Goal: Transaction & Acquisition: Purchase product/service

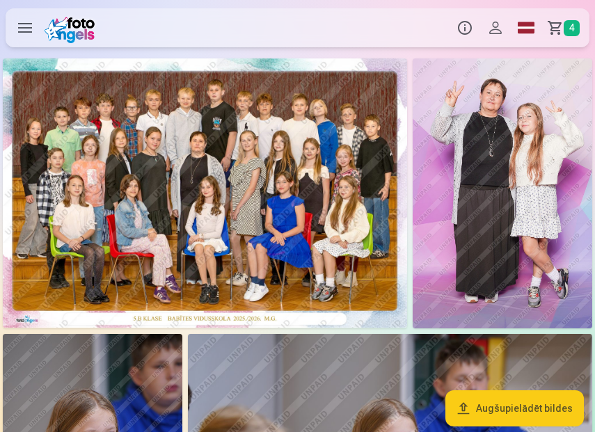
click at [270, 175] on img at bounding box center [205, 192] width 404 height 269
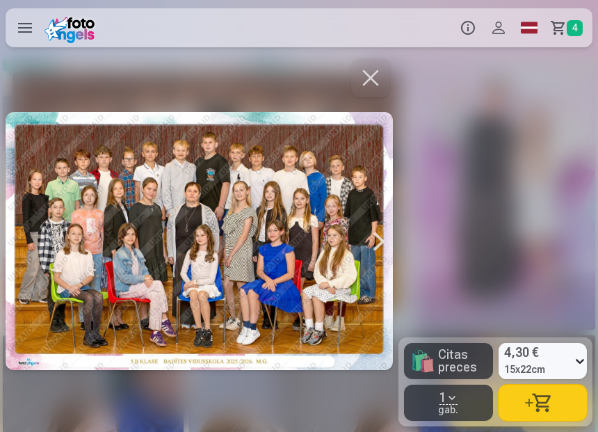
click at [376, 77] on button "button" at bounding box center [370, 77] width 39 height 39
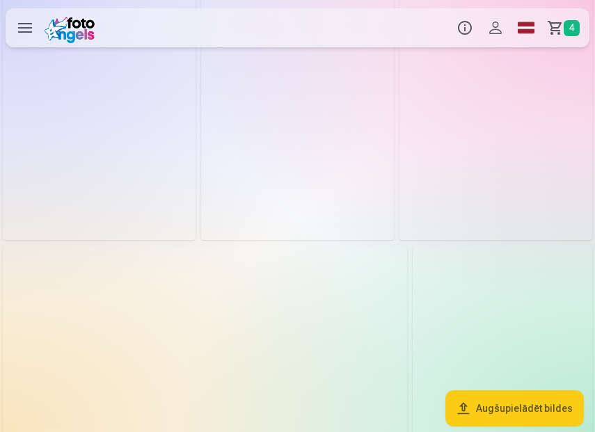
scroll to position [1228, 0]
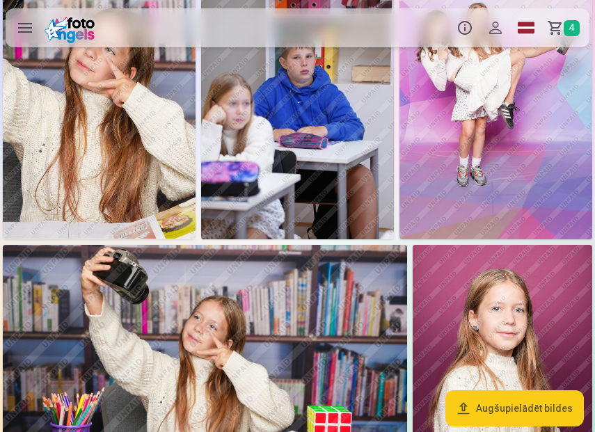
click at [570, 28] on span "4" at bounding box center [571, 28] width 16 height 16
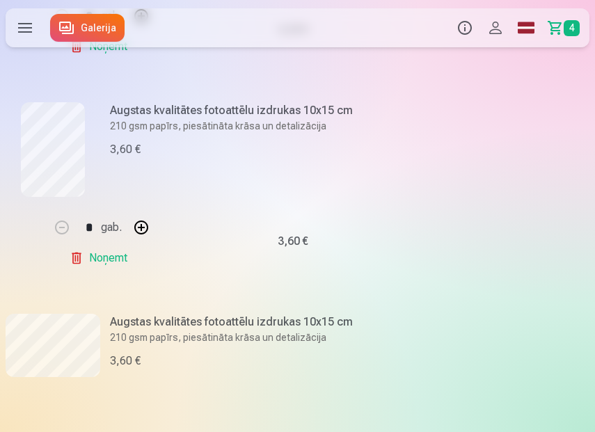
scroll to position [411, 0]
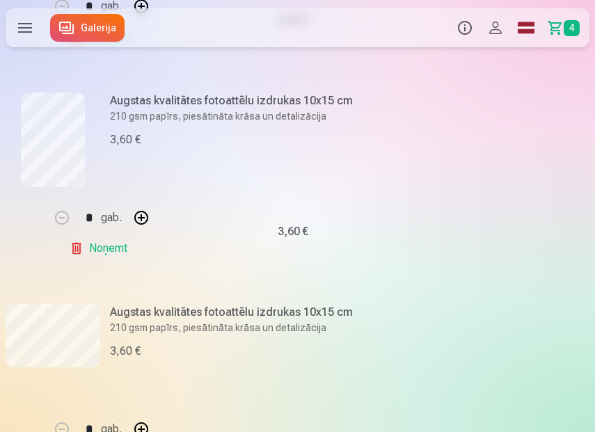
click at [83, 243] on link "Noņemt" at bounding box center [101, 248] width 63 height 28
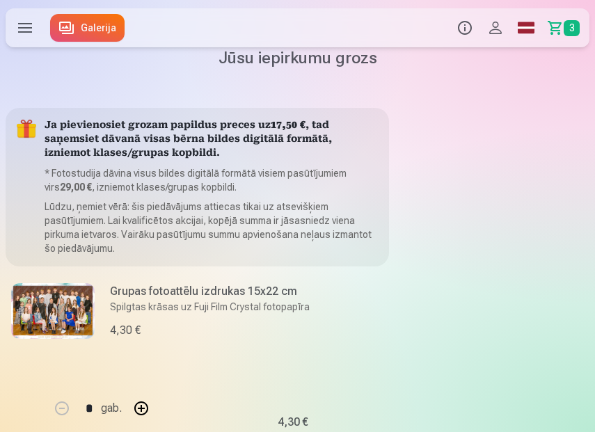
scroll to position [0, 0]
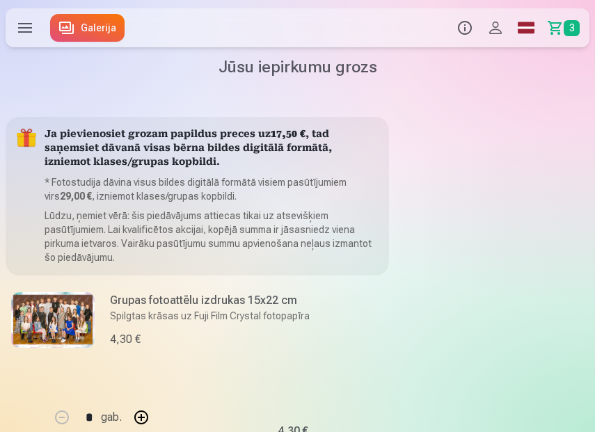
click at [84, 38] on link "Galerija" at bounding box center [87, 28] width 74 height 28
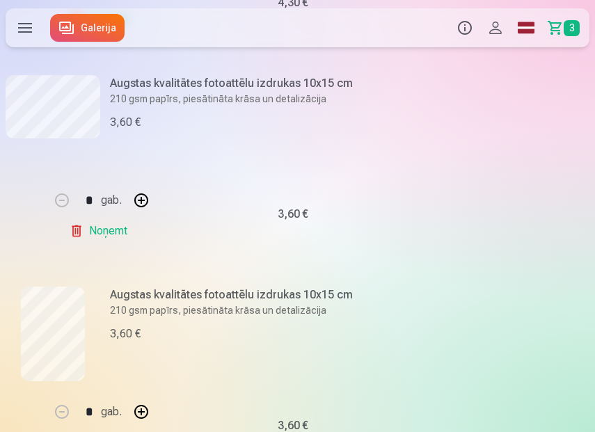
scroll to position [316, 0]
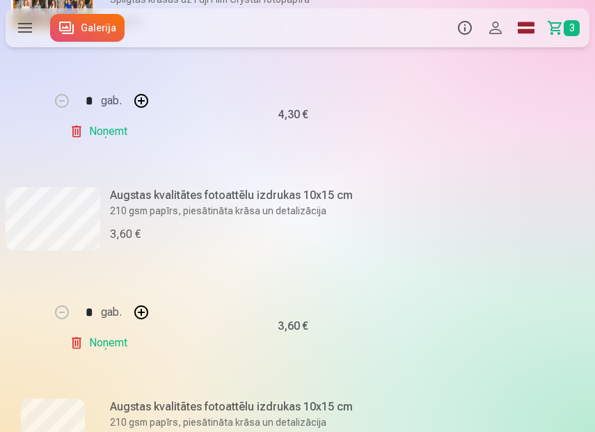
click at [106, 26] on link "Galerija" at bounding box center [87, 28] width 74 height 28
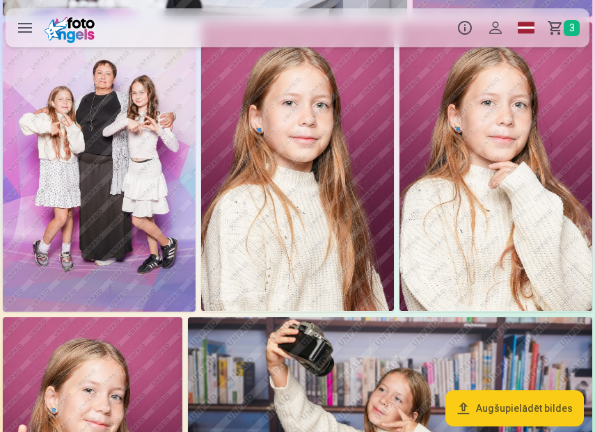
scroll to position [2517, 0]
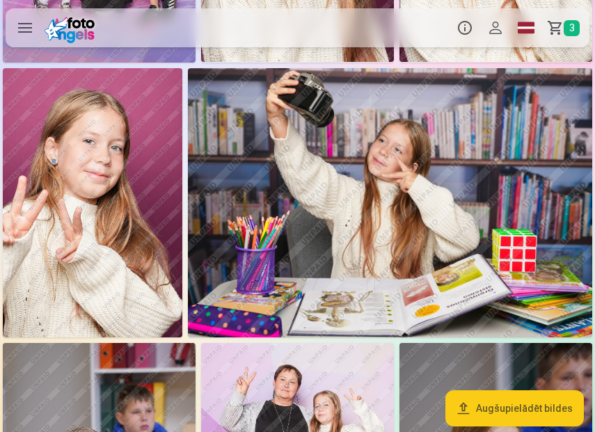
click at [355, 234] on img at bounding box center [390, 202] width 404 height 269
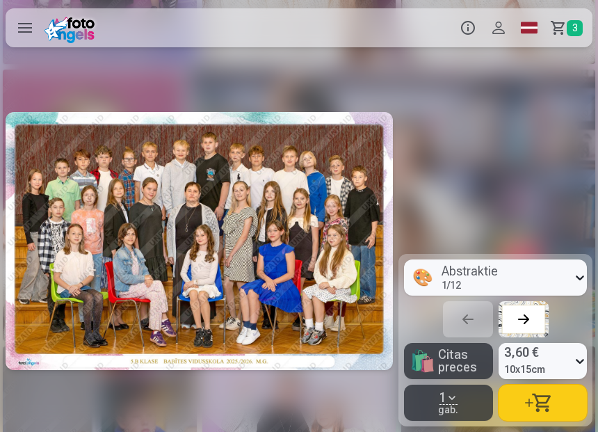
scroll to position [0, 6379]
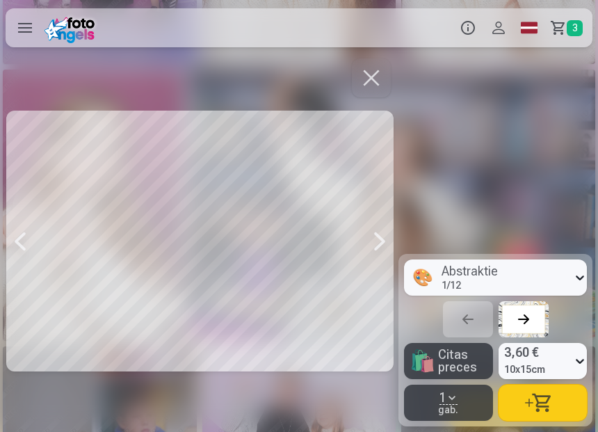
click at [531, 391] on button "button" at bounding box center [543, 403] width 88 height 36
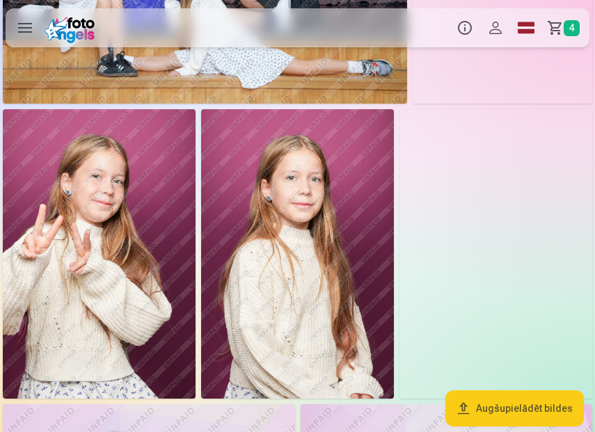
scroll to position [1411, 0]
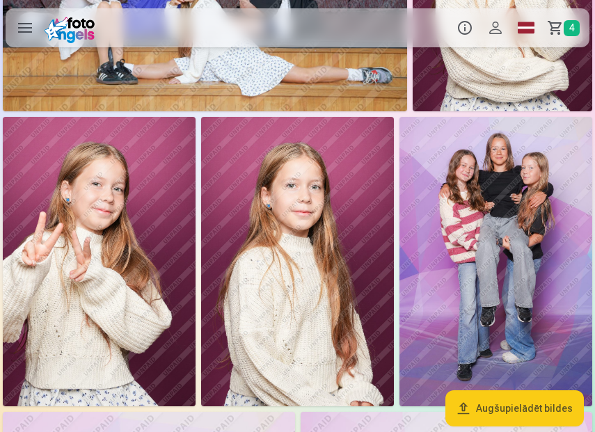
click at [324, 308] on img at bounding box center [297, 261] width 193 height 289
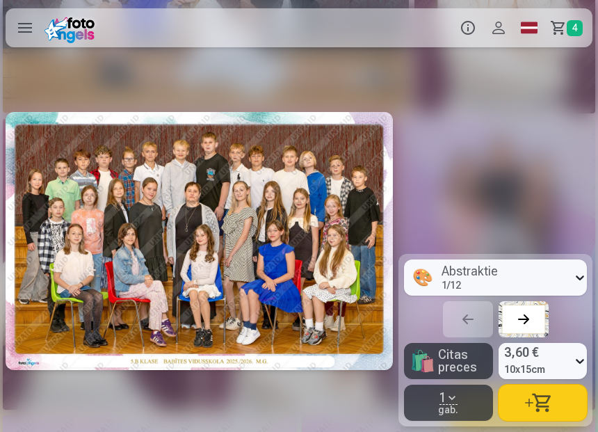
scroll to position [0, 2392]
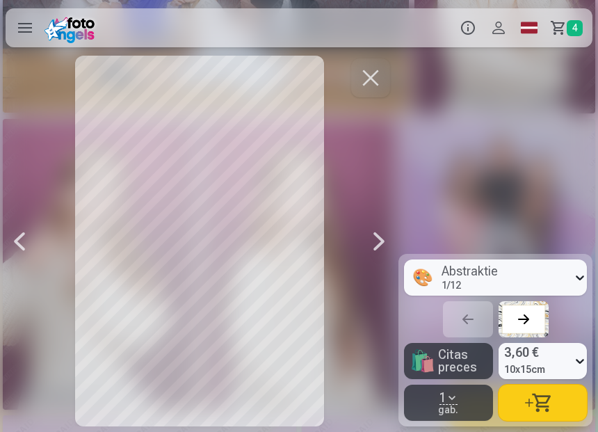
click at [374, 90] on button "button" at bounding box center [370, 77] width 39 height 39
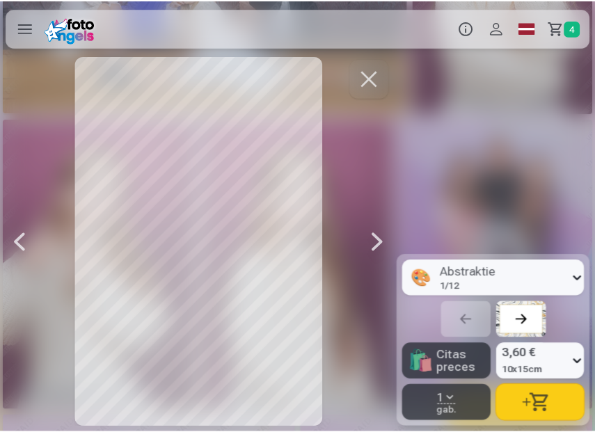
scroll to position [1411, 0]
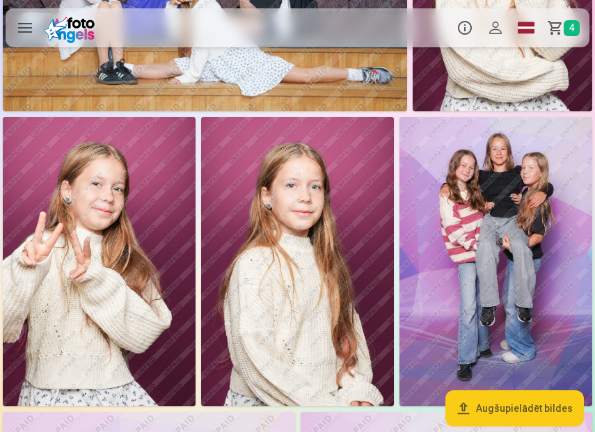
click at [29, 30] on label at bounding box center [25, 27] width 39 height 39
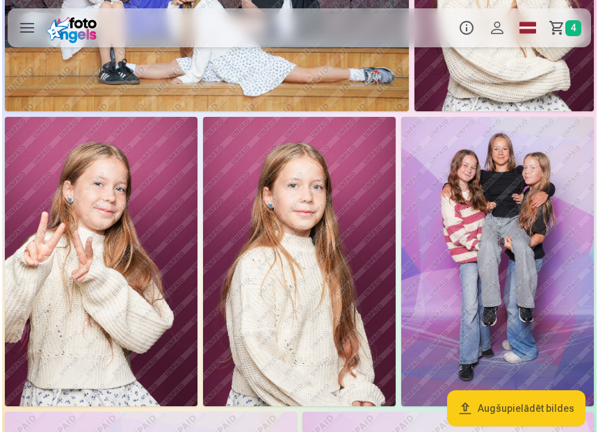
scroll to position [1418, 0]
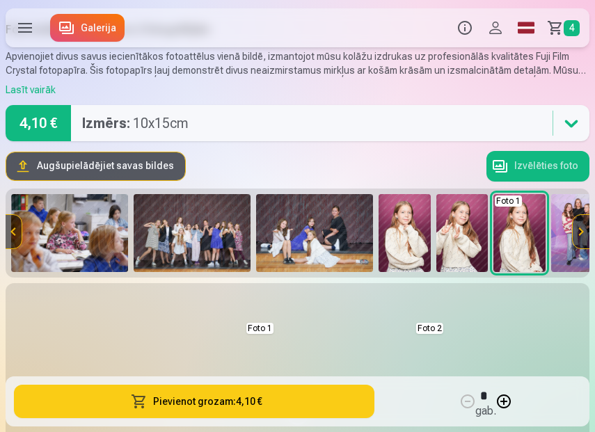
scroll to position [64, 0]
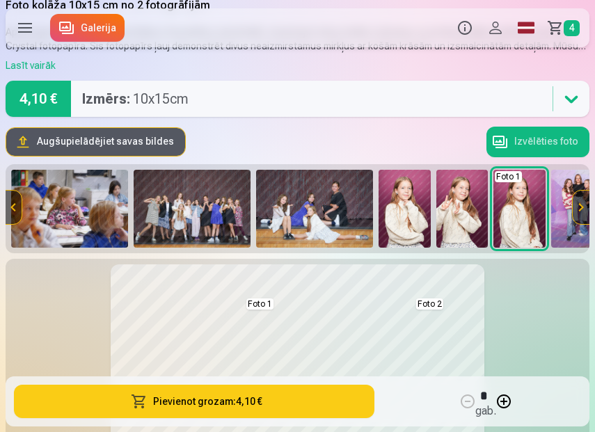
click at [517, 223] on img at bounding box center [519, 209] width 52 height 78
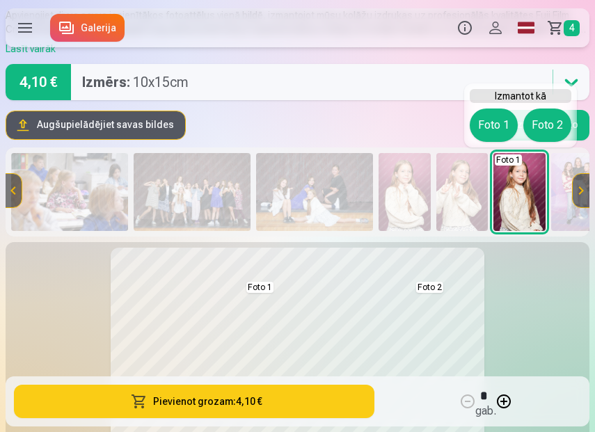
scroll to position [88, 0]
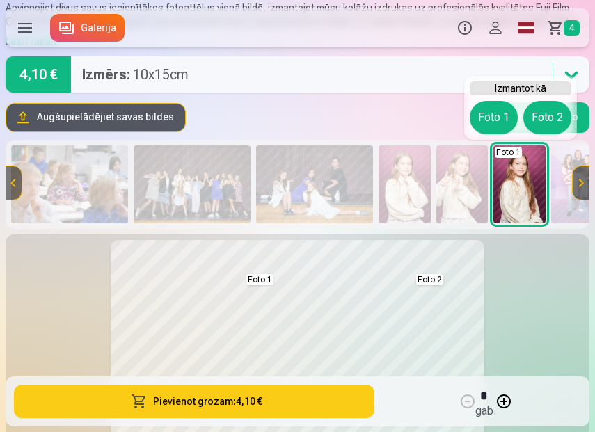
click at [512, 184] on body "Produkti Info Profils Foto izdrukas 5 Fotogrāmata 1 Komplekti 4 Magnēti 7 Krūze…" at bounding box center [297, 128] width 595 height 432
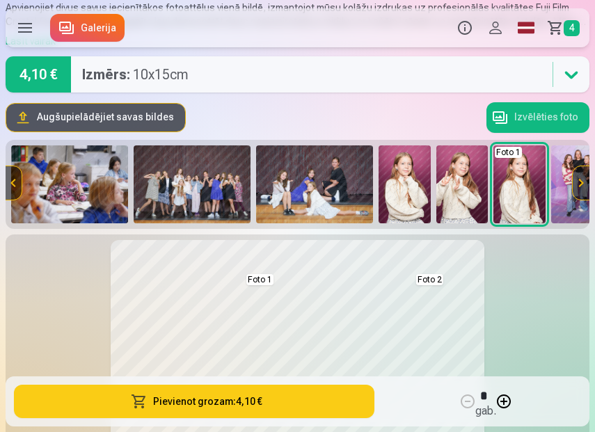
click at [462, 182] on img at bounding box center [462, 184] width 52 height 78
click at [462, 182] on body "Produkti Info Profils Foto izdrukas 5 Fotogrāmata 1 Komplekti 4 Magnēti 7 Krūze…" at bounding box center [297, 128] width 595 height 432
click at [417, 194] on img at bounding box center [404, 184] width 52 height 78
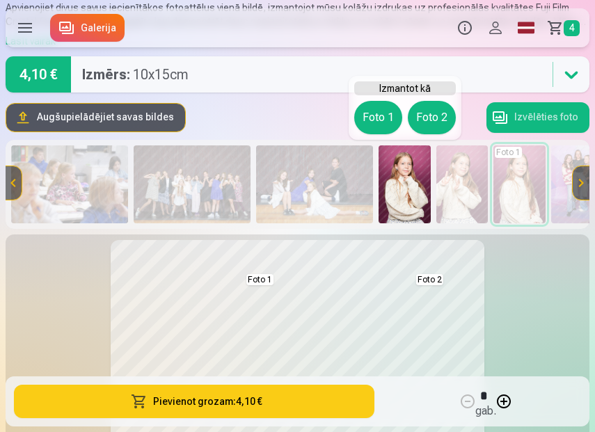
click at [417, 194] on body "Produkti Info Profils Foto izdrukas 5 Fotogrāmata 1 Komplekti 4 Magnēti 7 Krūze…" at bounding box center [297, 128] width 595 height 432
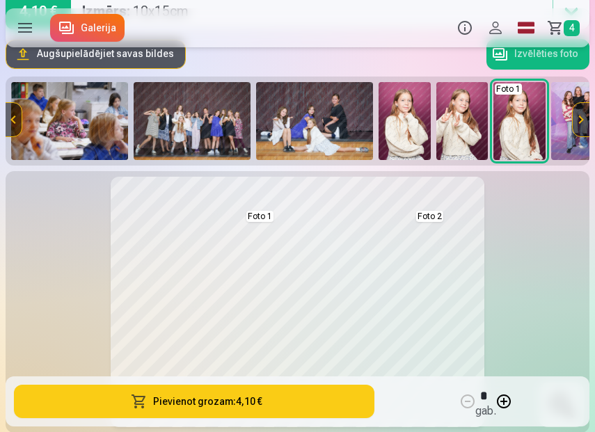
scroll to position [177, 0]
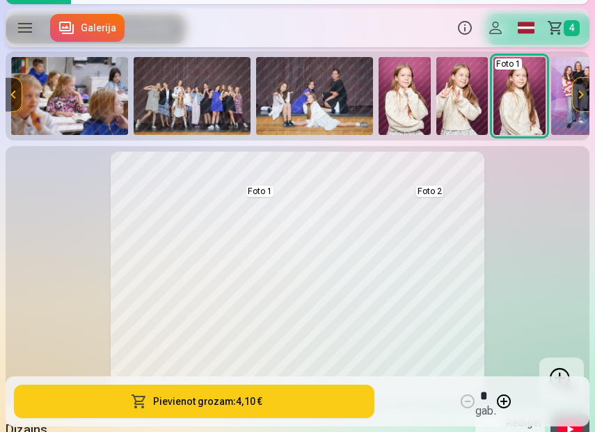
click at [521, 85] on img at bounding box center [519, 96] width 52 height 78
click at [521, 85] on body "Produkti Info Profils Foto izdrukas 5 Fotogrāmata 1 Komplekti 4 Magnēti 7 Krūze…" at bounding box center [297, 39] width 595 height 432
click at [200, 273] on button at bounding box center [212, 275] width 115 height 174
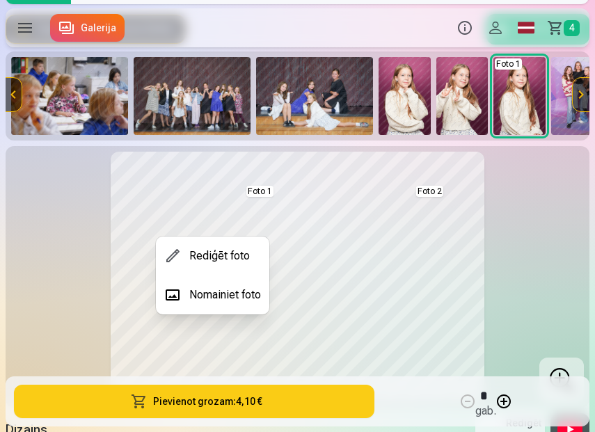
click at [207, 259] on button "Rediģēt foto" at bounding box center [212, 255] width 113 height 39
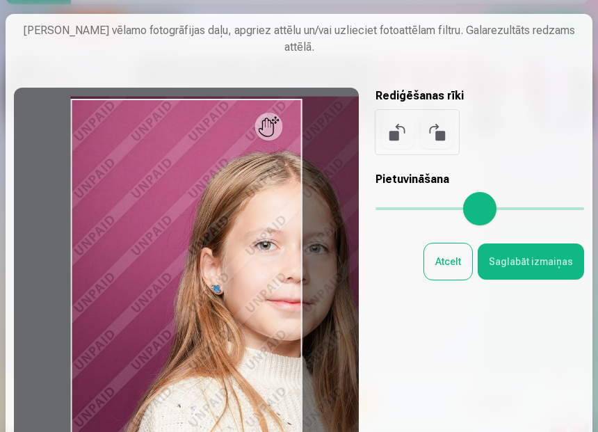
type input "*"
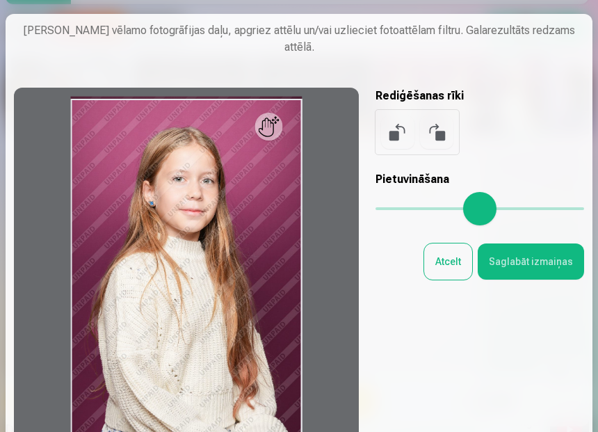
drag, startPoint x: 399, startPoint y: 205, endPoint x: 270, endPoint y: 172, distance: 133.4
click at [376, 207] on input "range" at bounding box center [480, 208] width 209 height 3
click at [443, 261] on button "Atcelt" at bounding box center [448, 261] width 48 height 36
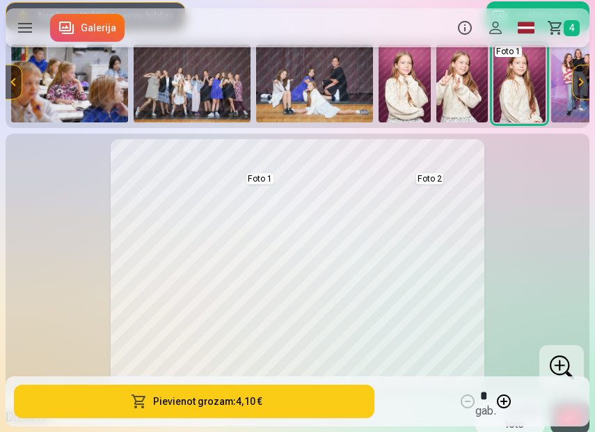
scroll to position [192, 0]
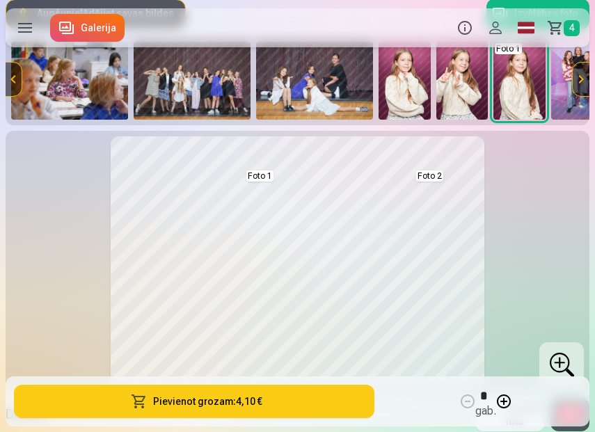
click at [405, 89] on img at bounding box center [404, 81] width 52 height 78
click at [448, 88] on body "Produkti Info Profils Foto izdrukas 5 Fotogrāmata 1 Komplekti 4 Magnēti 7 Krūze…" at bounding box center [297, 24] width 595 height 432
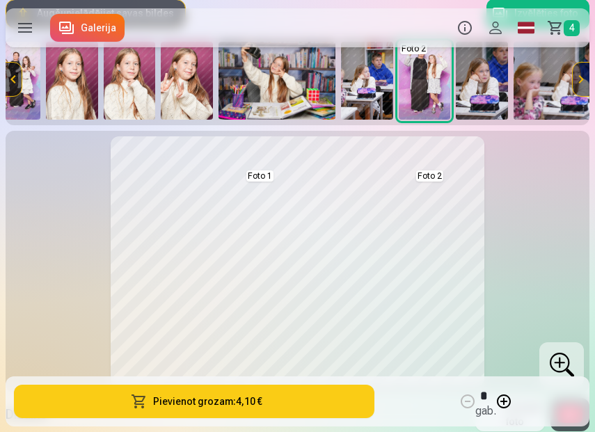
scroll to position [0, 908]
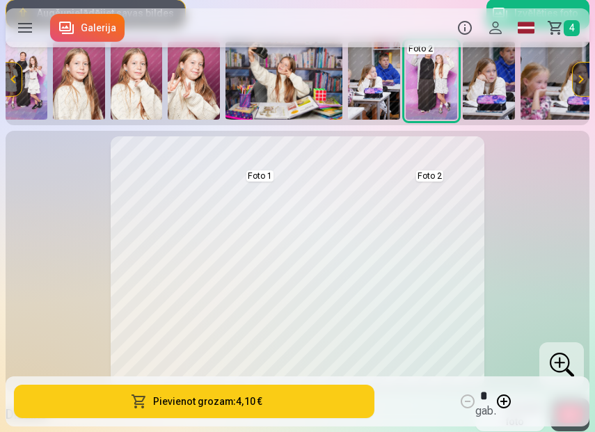
click at [90, 97] on img at bounding box center [79, 81] width 52 height 78
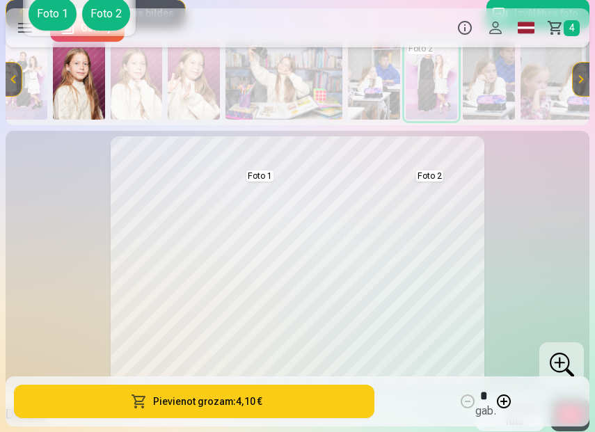
click at [90, 97] on body "Produkti Info Profils Foto izdrukas 5 Fotogrāmata 1 Komplekti 4 Magnēti 7 Krūze…" at bounding box center [297, 24] width 595 height 432
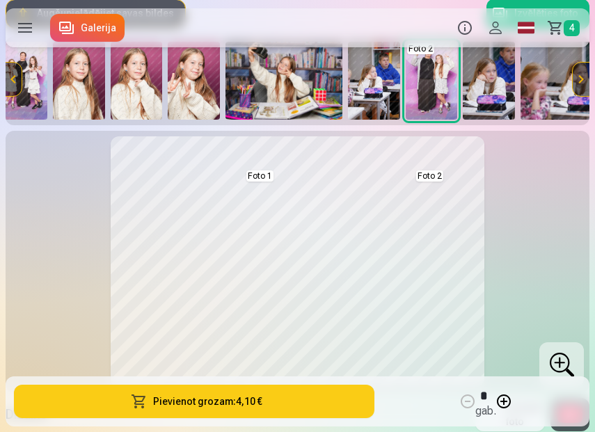
click at [90, 97] on img at bounding box center [79, 81] width 52 height 78
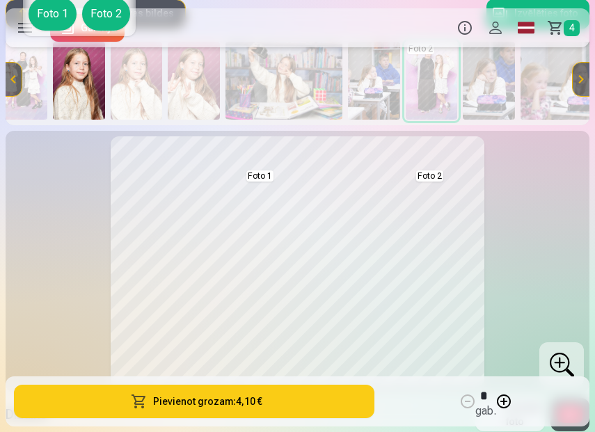
click at [417, 240] on body "Produkti Info Profils Foto izdrukas 5 Fotogrāmata 1 Komplekti 4 Magnēti 7 Krūze…" at bounding box center [297, 24] width 595 height 432
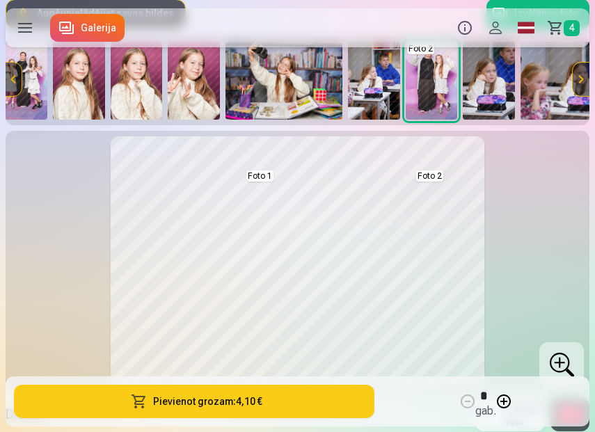
click at [93, 99] on img at bounding box center [79, 81] width 52 height 78
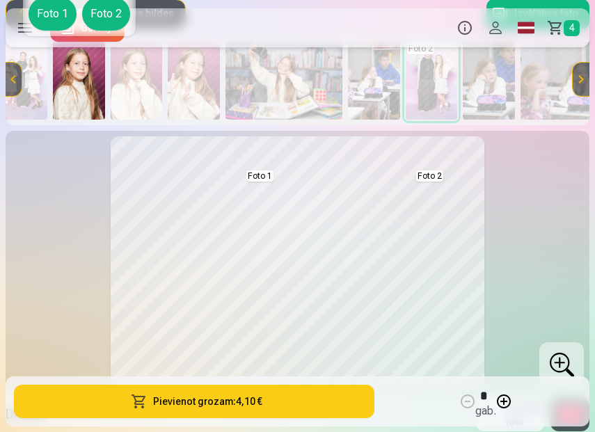
click at [93, 99] on body "Produkti Info Profils Foto izdrukas 5 Fotogrāmata 1 Komplekti 4 Magnēti 7 Krūze…" at bounding box center [297, 24] width 595 height 432
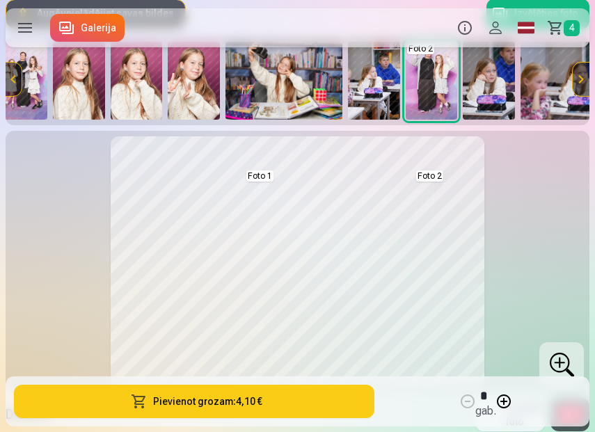
click at [415, 273] on button at bounding box center [382, 260] width 115 height 174
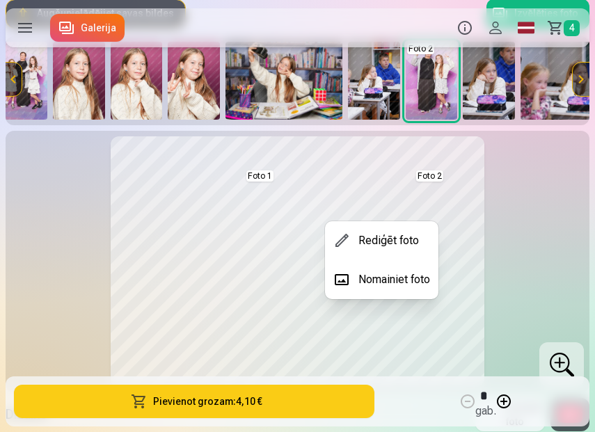
click at [444, 84] on div at bounding box center [297, 216] width 595 height 432
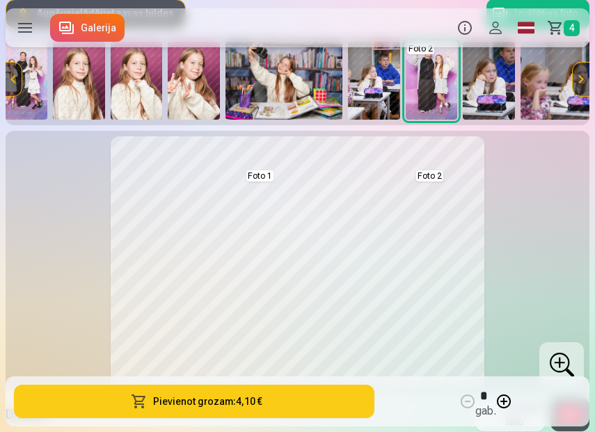
scroll to position [1418, 0]
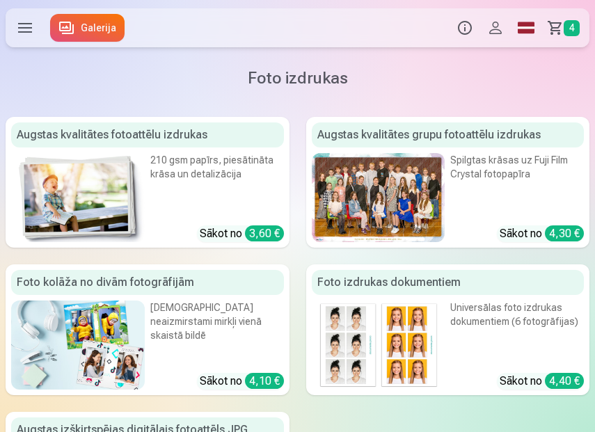
click at [188, 339] on div "Divi neaizmirstami mirkļi vienā skaistā bildē" at bounding box center [217, 327] width 134 height 54
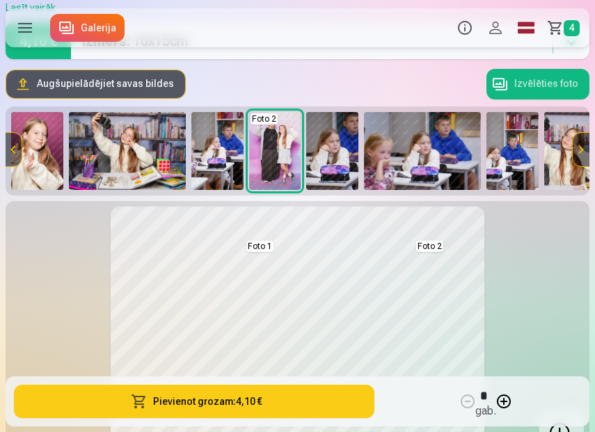
scroll to position [0, 1068]
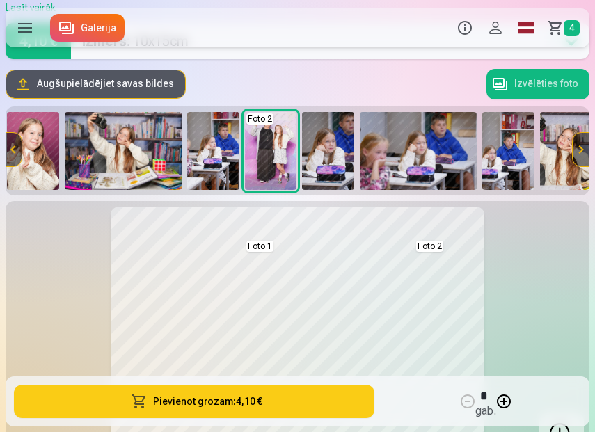
click at [113, 168] on img at bounding box center [123, 151] width 117 height 78
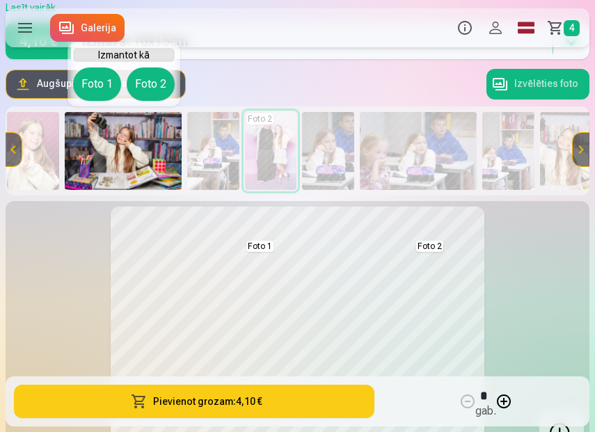
click at [102, 82] on button "Foto 1" at bounding box center [97, 83] width 48 height 33
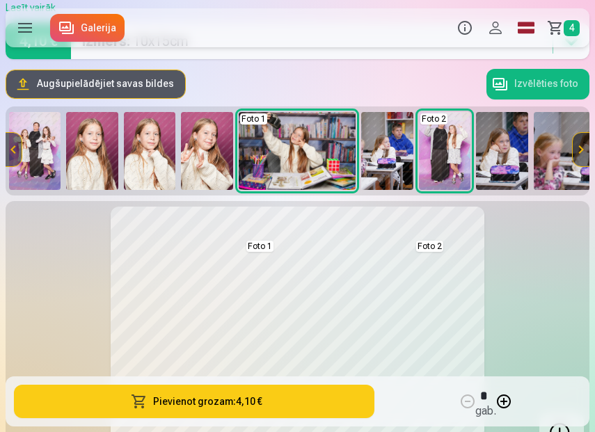
scroll to position [0, 894]
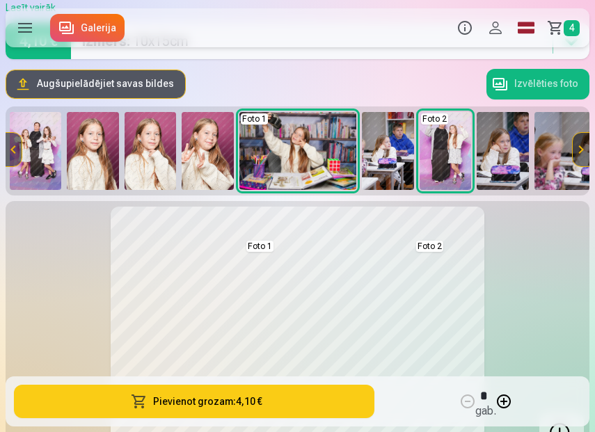
drag, startPoint x: 243, startPoint y: 300, endPoint x: 252, endPoint y: 300, distance: 9.0
click at [252, 300] on button at bounding box center [212, 330] width 115 height 174
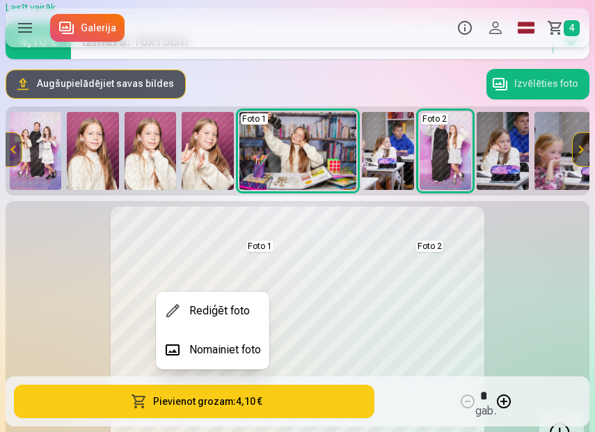
click at [296, 291] on div at bounding box center [297, 216] width 595 height 432
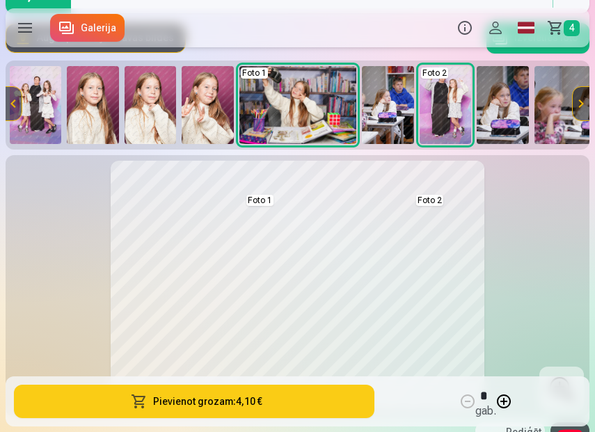
scroll to position [166, 0]
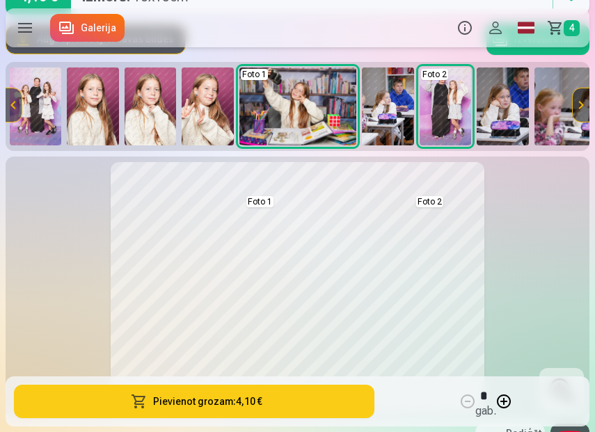
click at [300, 104] on img at bounding box center [297, 106] width 117 height 78
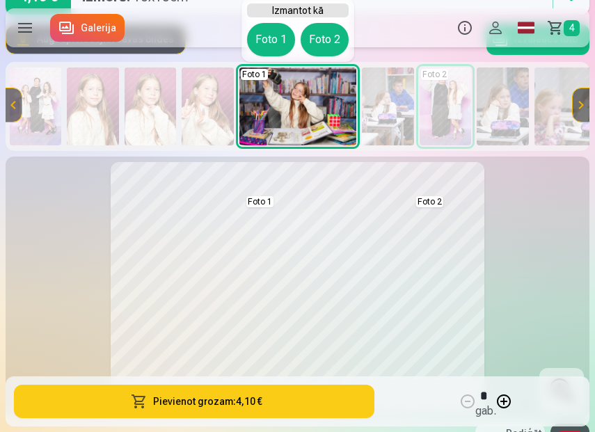
click at [327, 42] on button "Foto 2" at bounding box center [324, 39] width 48 height 33
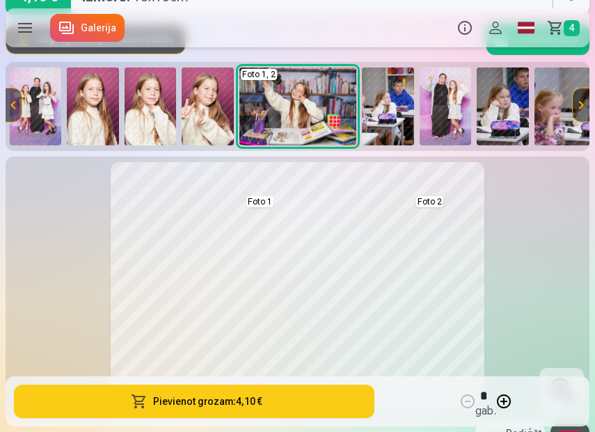
click at [159, 110] on img at bounding box center [150, 106] width 52 height 78
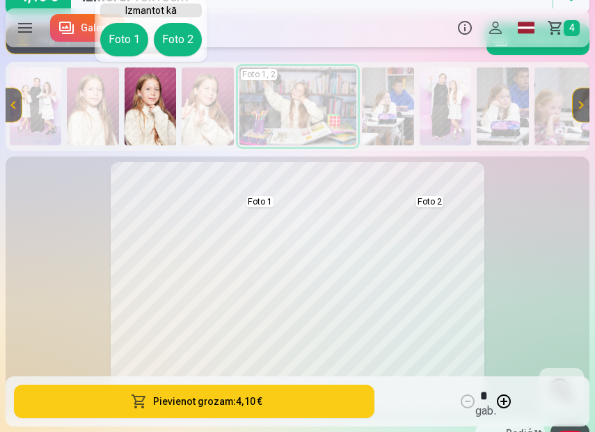
click at [106, 108] on body "Produkti Info Profils Foto izdrukas 5 Fotogrāmata 1 Komplekti 4 Magnēti 7 Krūze…" at bounding box center [297, 50] width 595 height 432
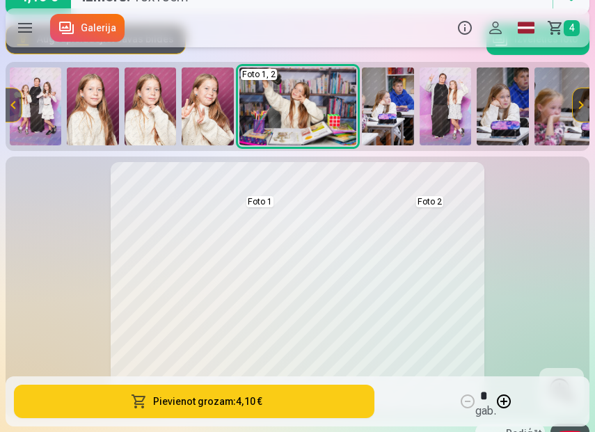
click at [102, 35] on link "Galerija" at bounding box center [87, 28] width 74 height 28
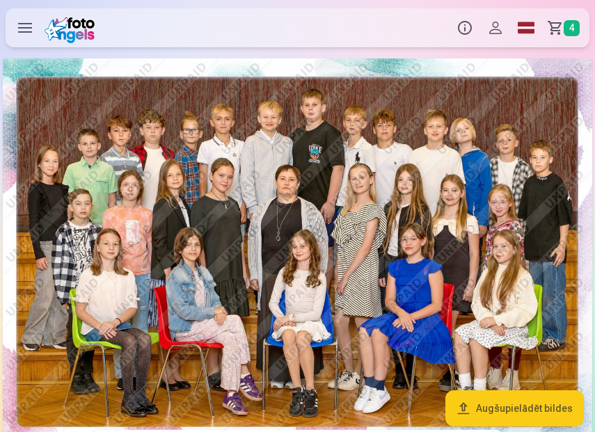
click at [35, 27] on label at bounding box center [25, 27] width 39 height 39
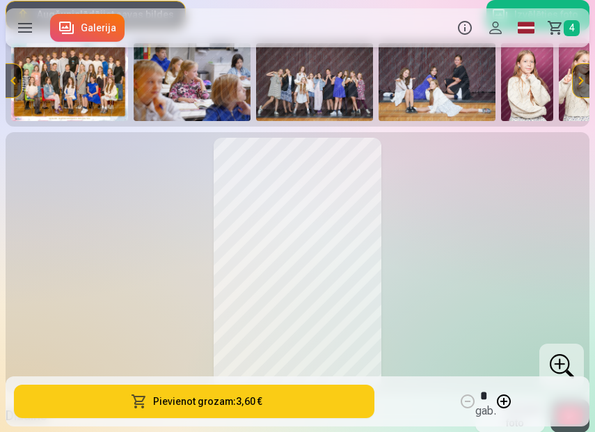
scroll to position [198, 0]
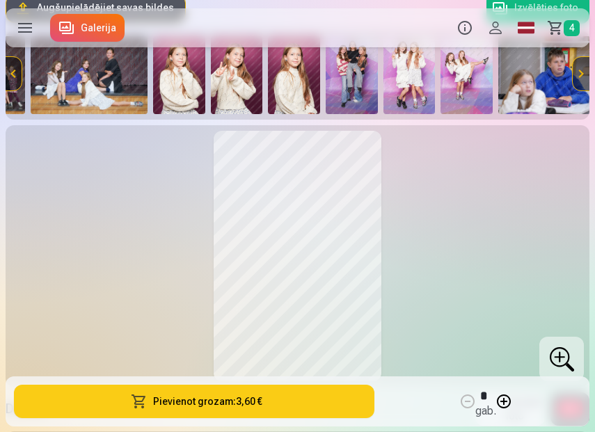
click at [364, 83] on img at bounding box center [351, 75] width 52 height 78
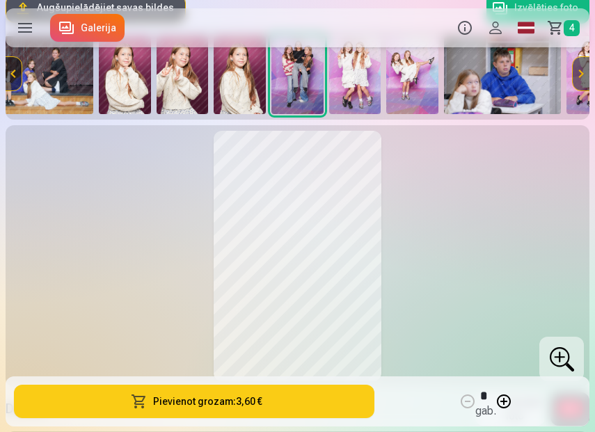
click at [359, 88] on img at bounding box center [355, 75] width 52 height 78
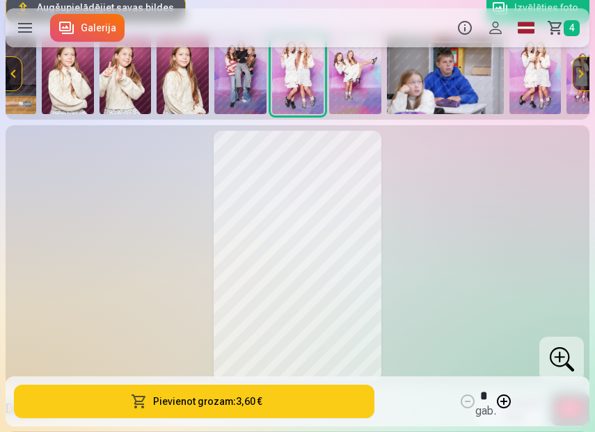
click at [359, 88] on img at bounding box center [355, 75] width 52 height 78
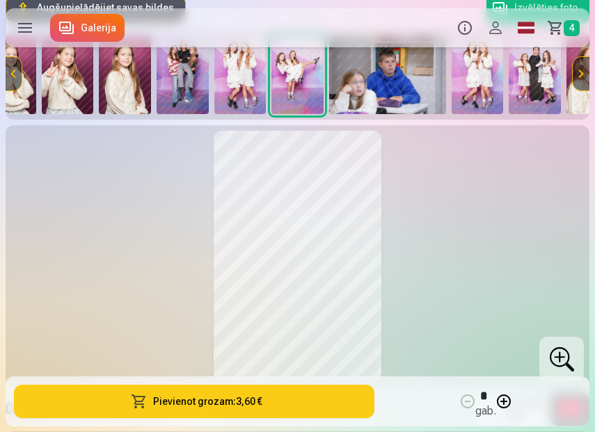
click at [364, 88] on img at bounding box center [387, 75] width 117 height 78
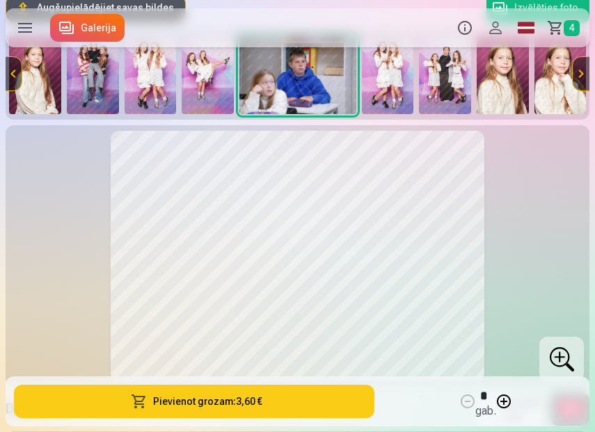
click at [396, 88] on img at bounding box center [388, 75] width 52 height 78
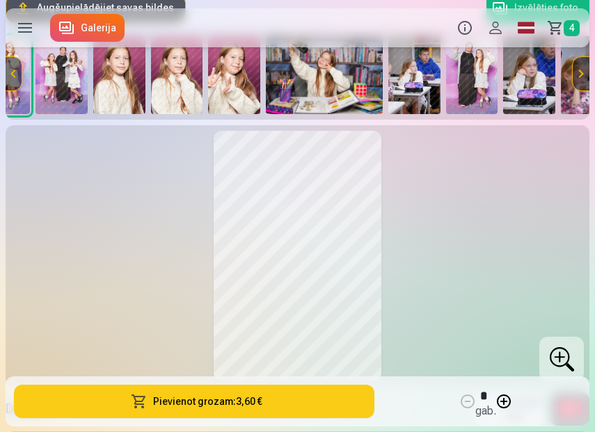
scroll to position [0, 992]
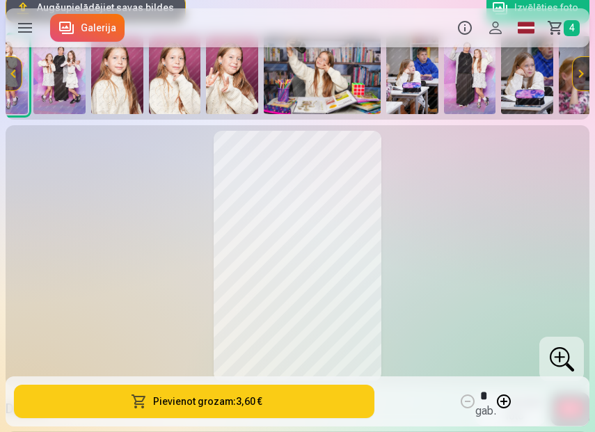
click at [122, 76] on img at bounding box center [117, 75] width 52 height 78
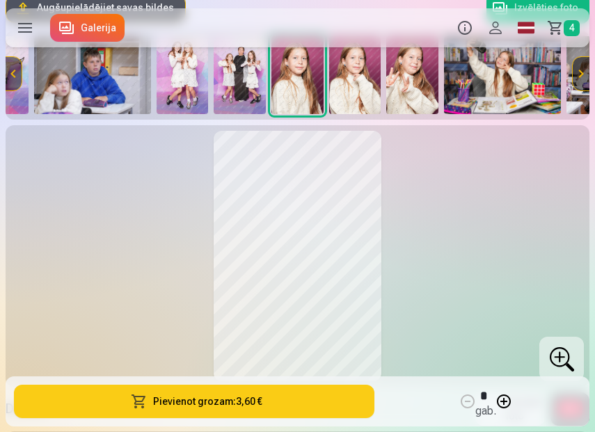
scroll to position [0, 839]
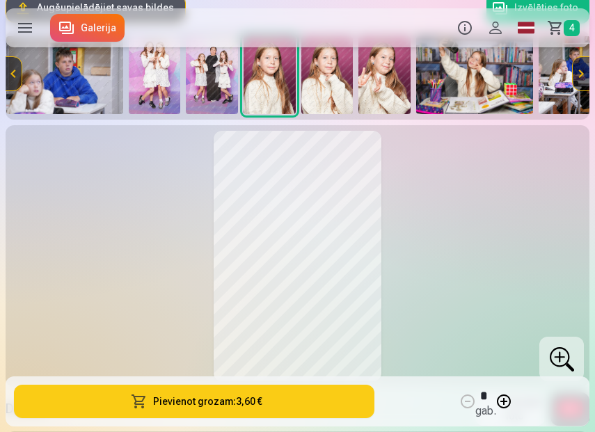
click at [335, 70] on img at bounding box center [327, 75] width 52 height 78
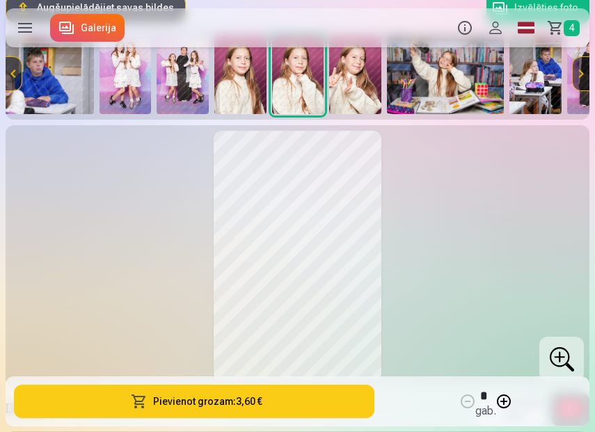
click at [362, 76] on img at bounding box center [355, 75] width 52 height 78
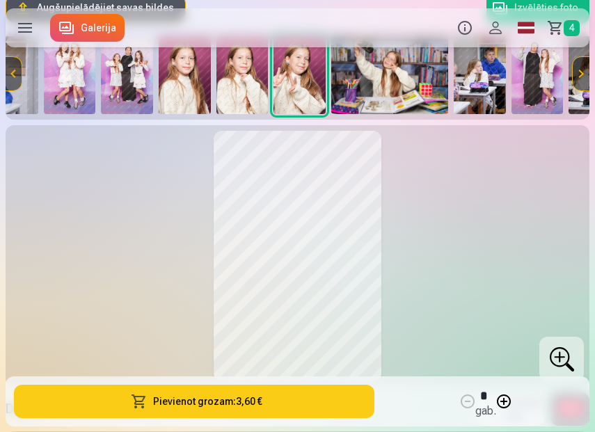
scroll to position [0, 926]
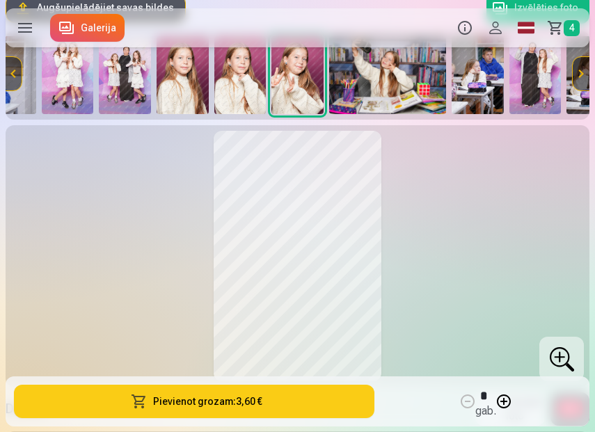
click at [179, 70] on img at bounding box center [182, 75] width 52 height 78
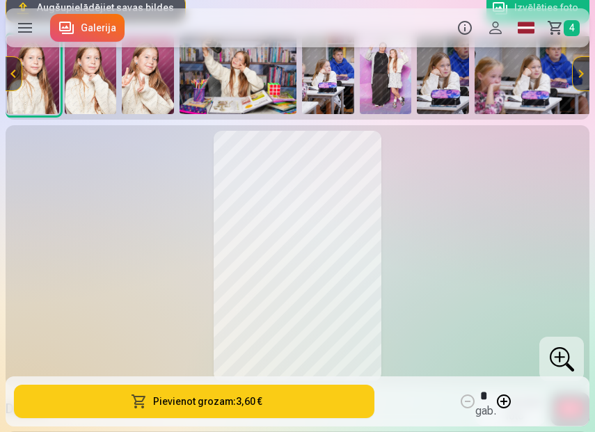
scroll to position [0, 1198]
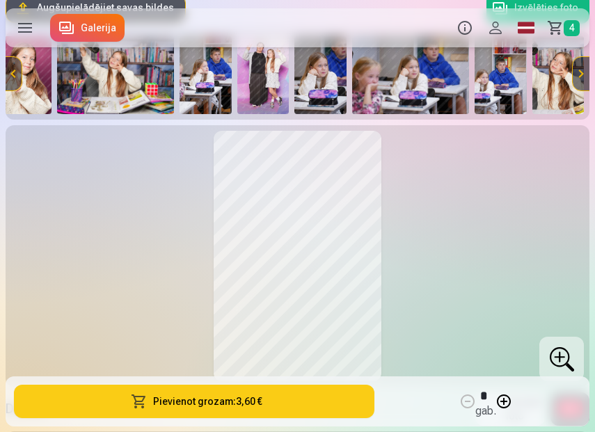
click at [556, 74] on img at bounding box center [558, 75] width 52 height 78
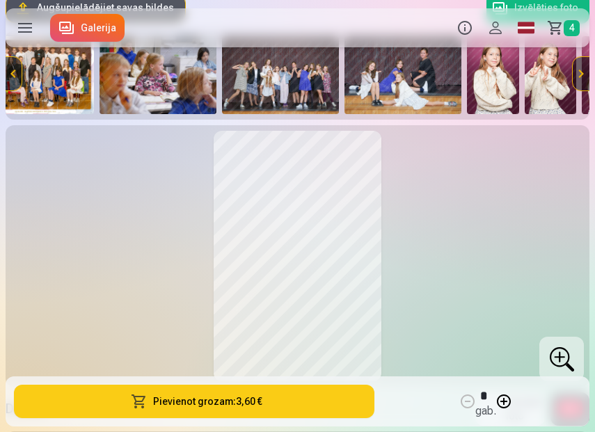
scroll to position [0, 0]
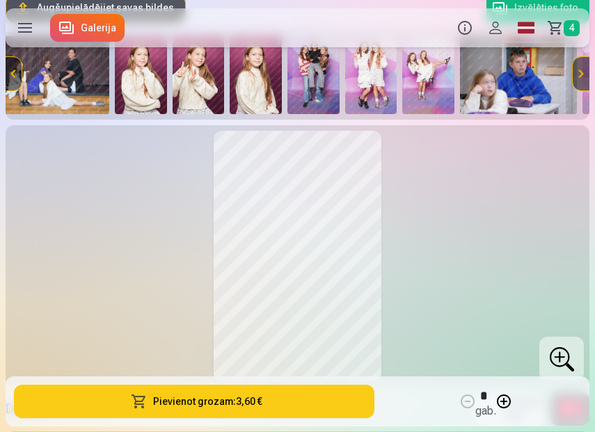
click at [150, 81] on img at bounding box center [141, 75] width 52 height 78
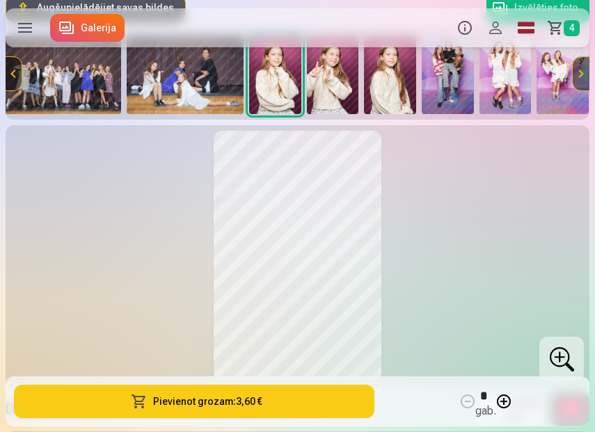
scroll to position [0, 229]
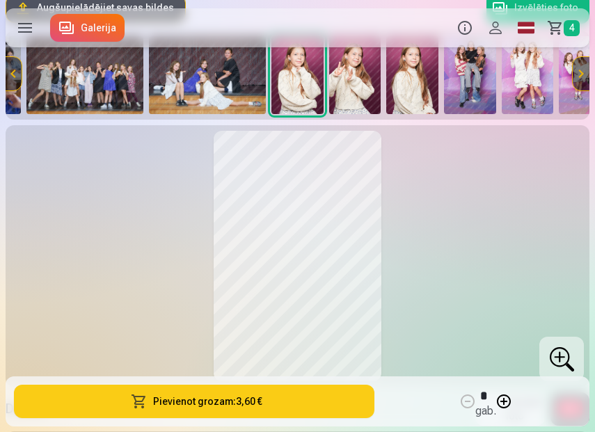
click at [368, 93] on img at bounding box center [355, 75] width 52 height 78
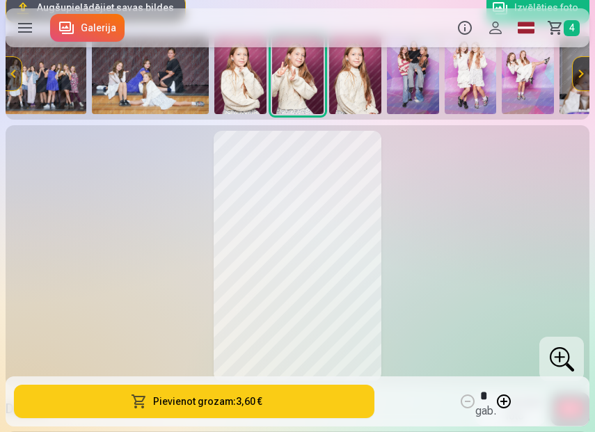
click at [362, 94] on img at bounding box center [355, 75] width 52 height 78
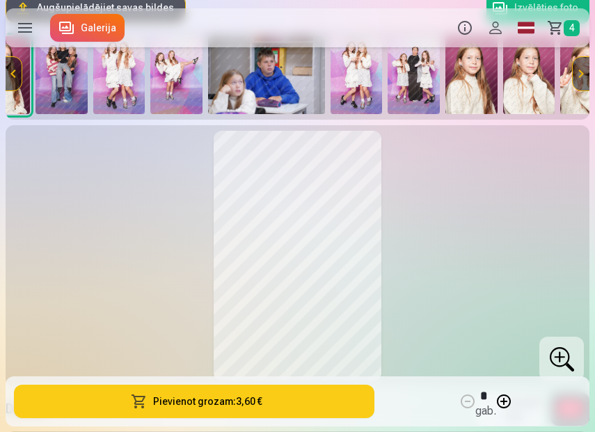
scroll to position [0, 640]
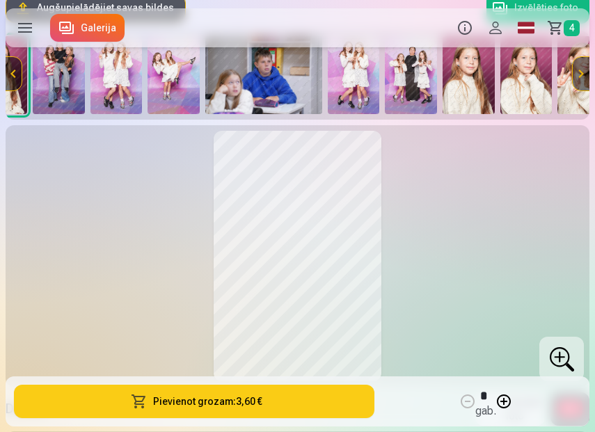
click at [478, 81] on img at bounding box center [468, 75] width 52 height 78
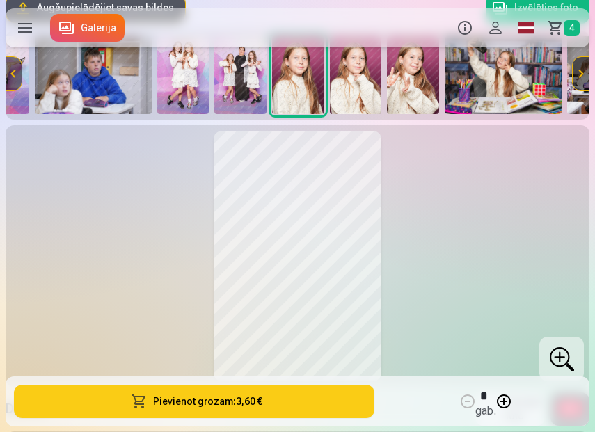
scroll to position [0, 812]
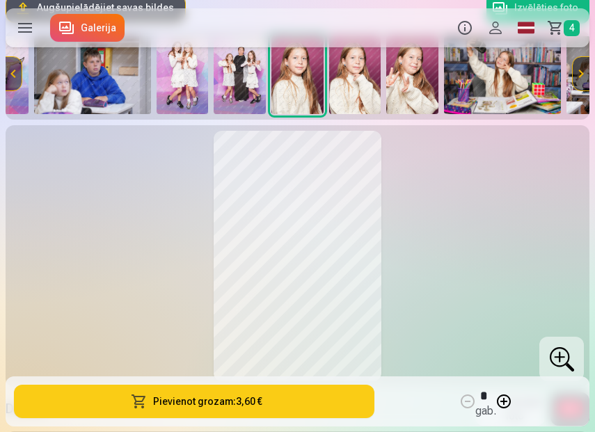
click at [372, 80] on img at bounding box center [355, 75] width 52 height 78
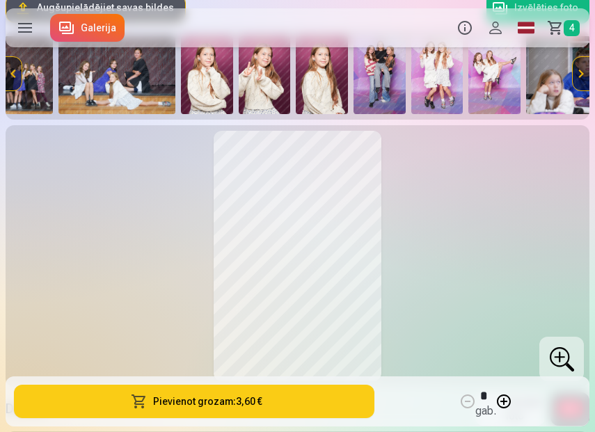
scroll to position [0, 309]
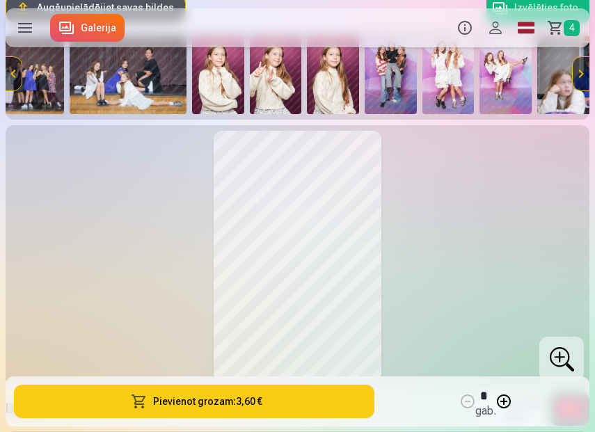
click at [56, 29] on link "Galerija" at bounding box center [87, 28] width 74 height 28
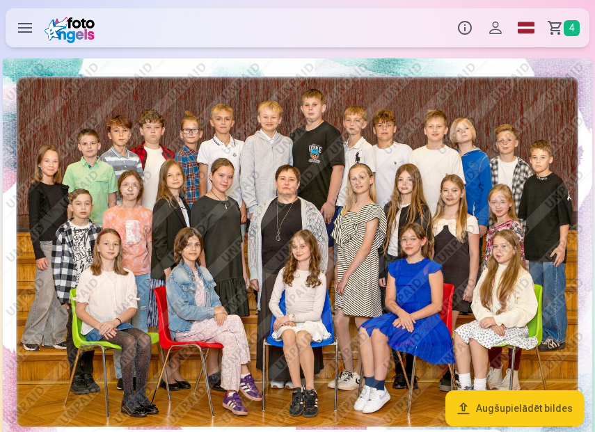
click at [19, 29] on label at bounding box center [25, 27] width 39 height 39
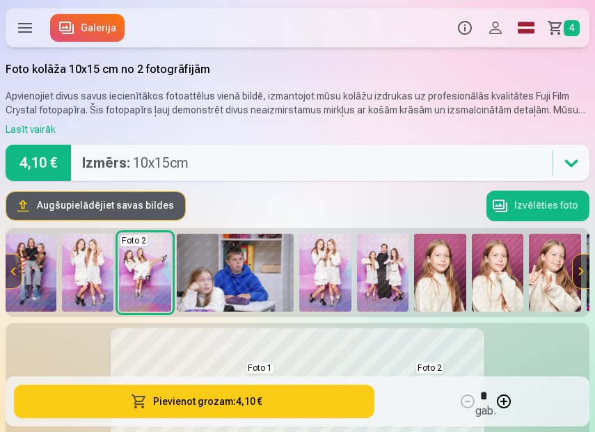
scroll to position [0, 569]
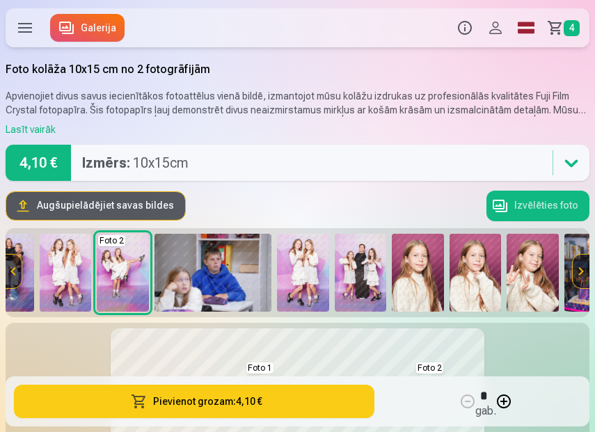
click at [474, 280] on img at bounding box center [475, 273] width 52 height 78
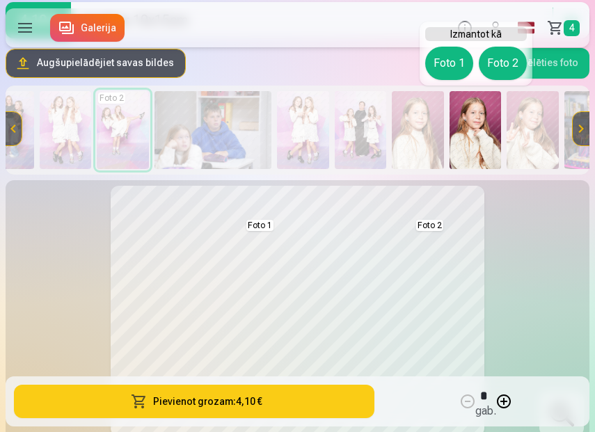
scroll to position [150, 0]
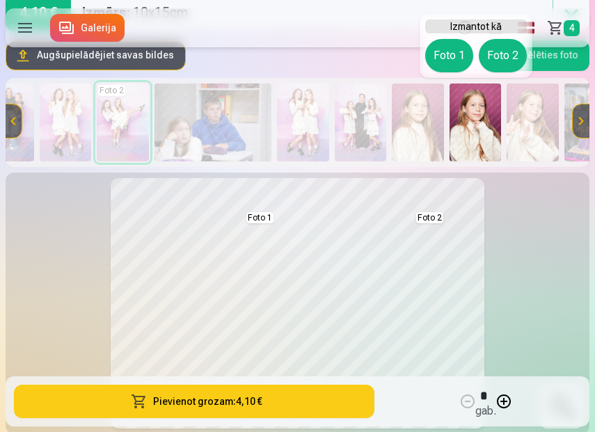
click at [451, 66] on button "Foto 1" at bounding box center [449, 55] width 48 height 33
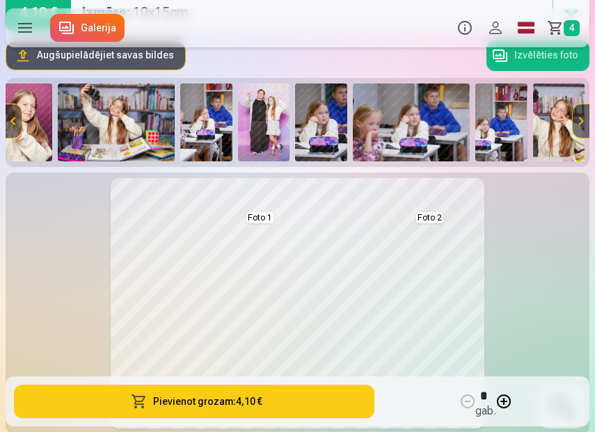
scroll to position [0, 1076]
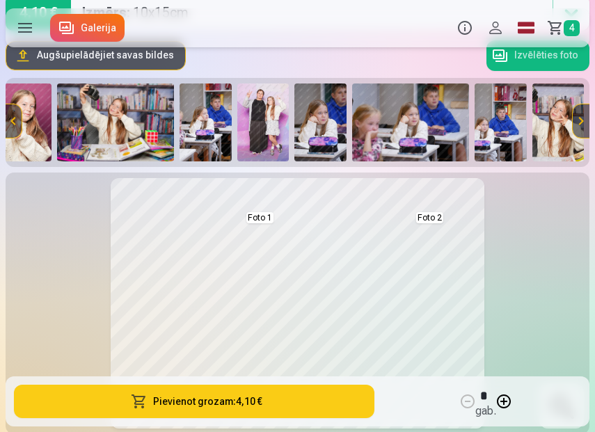
click at [557, 115] on div at bounding box center [572, 121] width 33 height 78
click at [543, 147] on img at bounding box center [558, 122] width 52 height 78
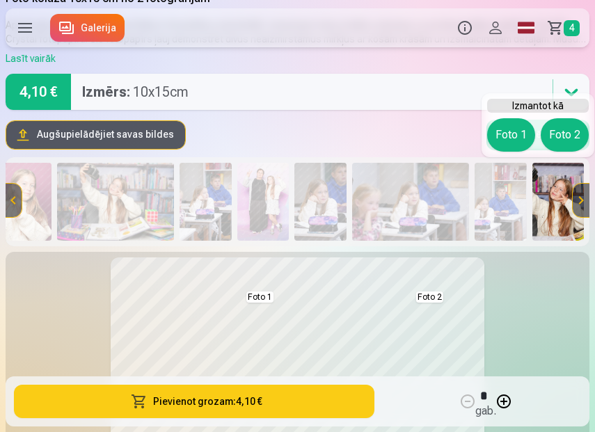
scroll to position [70, 0]
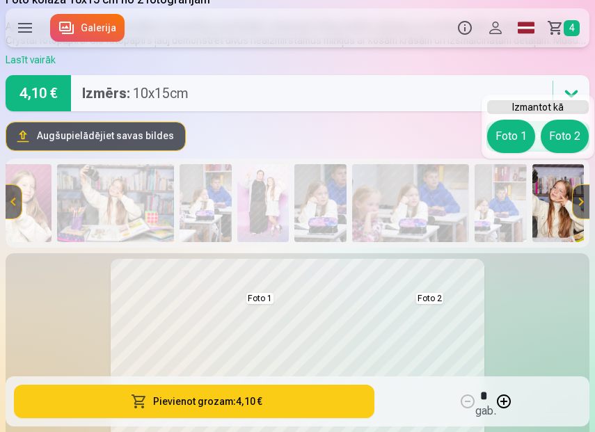
click at [569, 111] on h6 "Izmantot kā" at bounding box center [538, 107] width 102 height 14
click at [561, 145] on button "Foto 2" at bounding box center [564, 136] width 48 height 33
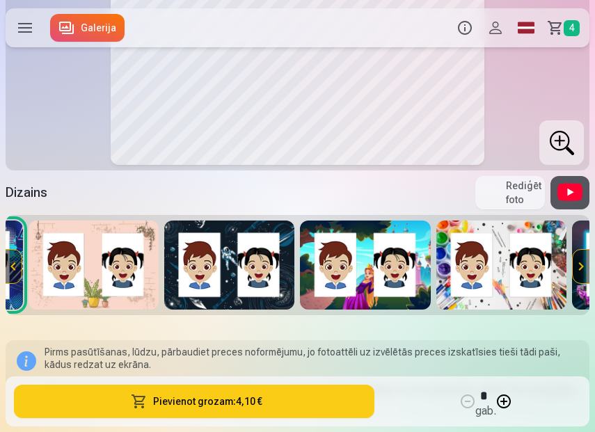
scroll to position [0, 273]
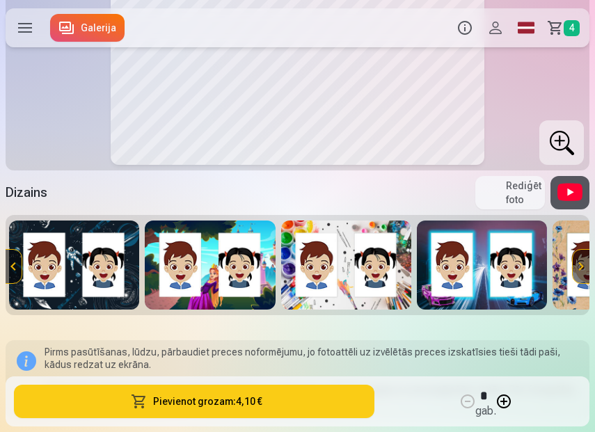
click at [503, 193] on button "Rediģēt foto" at bounding box center [510, 192] width 70 height 33
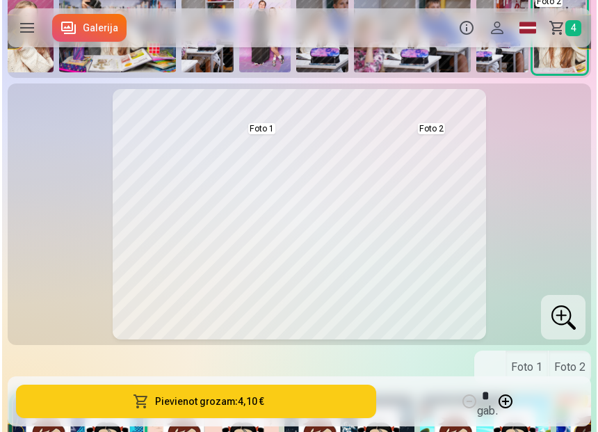
scroll to position [228, 0]
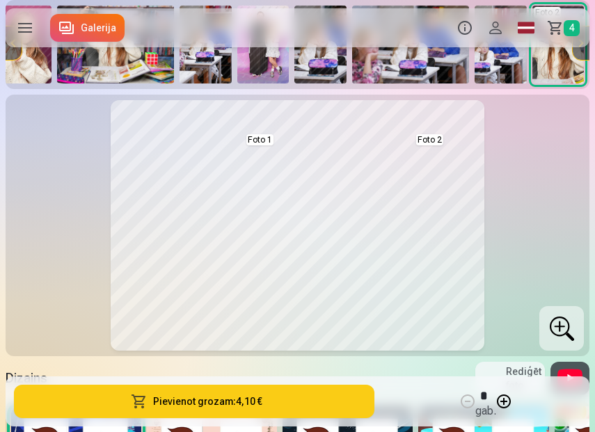
click at [281, 395] on button "Pievienot grozam : 4,10 €" at bounding box center [194, 401] width 360 height 33
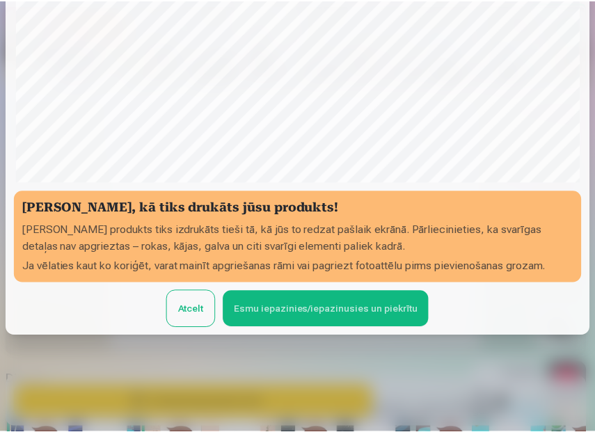
scroll to position [266, 0]
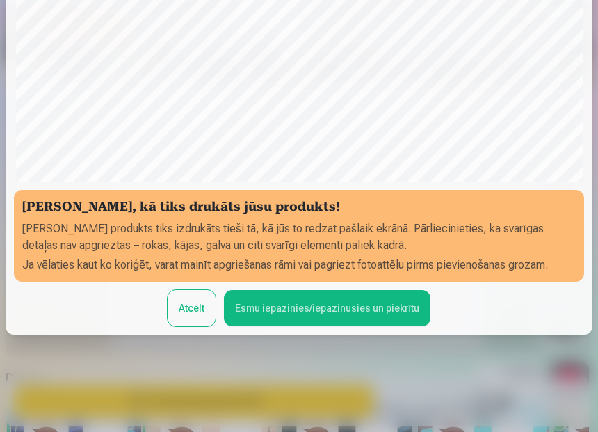
click at [243, 315] on button "Esmu iepazinies/iepazinusies un piekrītu" at bounding box center [327, 308] width 207 height 36
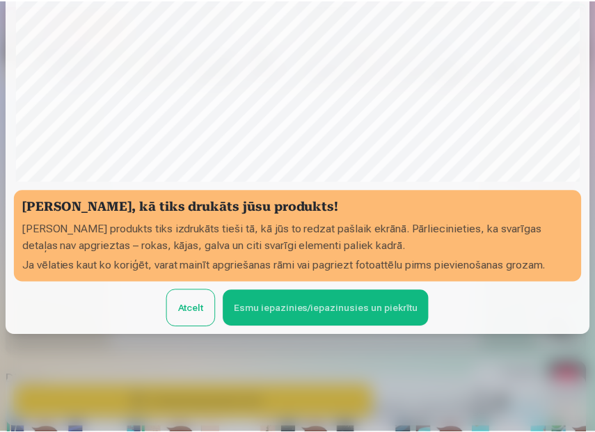
scroll to position [263, 0]
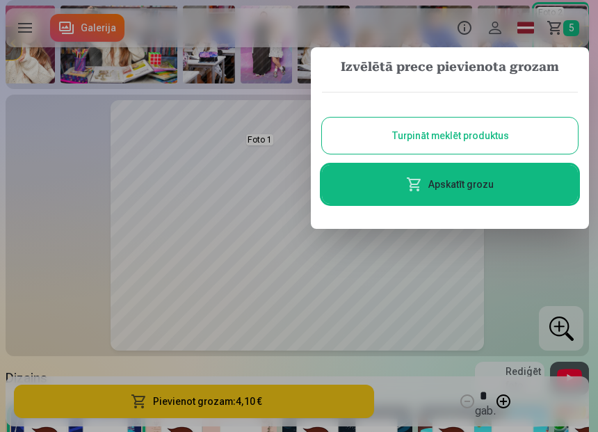
click at [575, 31] on div at bounding box center [299, 216] width 598 height 432
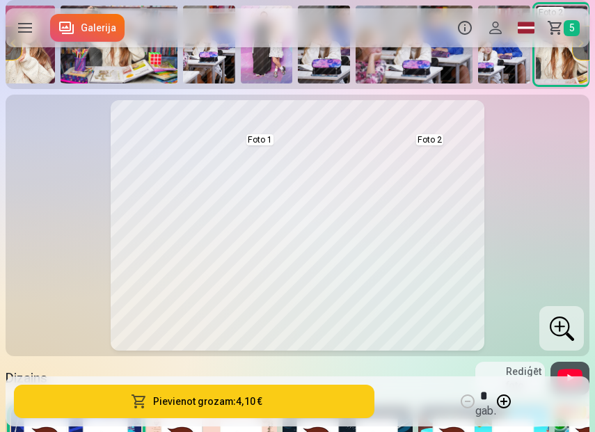
click at [564, 31] on span "5" at bounding box center [571, 28] width 16 height 16
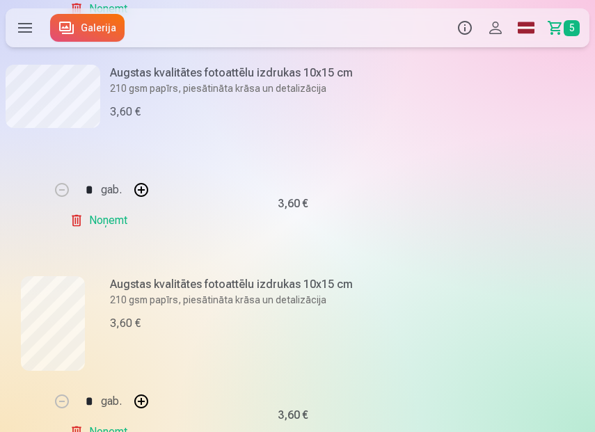
scroll to position [440, 0]
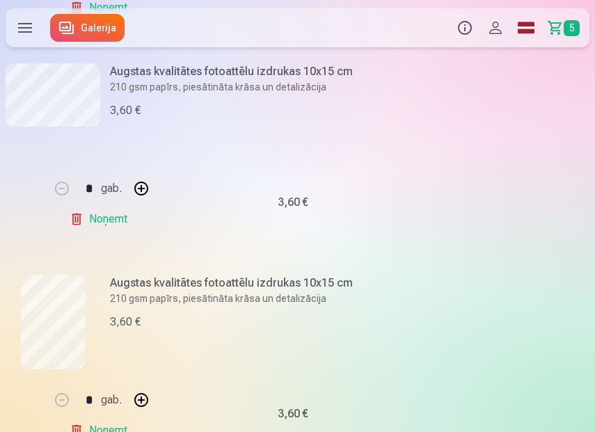
click at [102, 218] on link "Noņemt" at bounding box center [101, 219] width 63 height 28
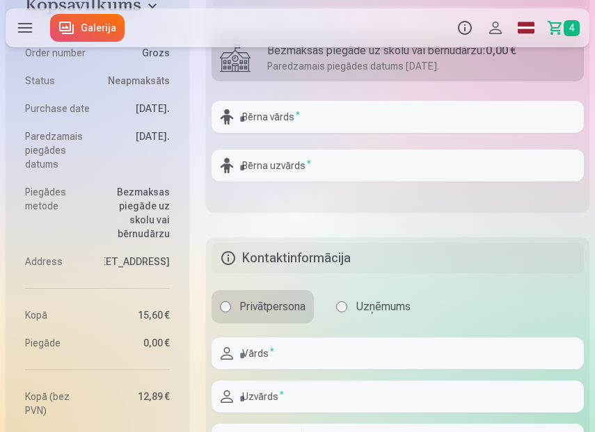
scroll to position [1156, 0]
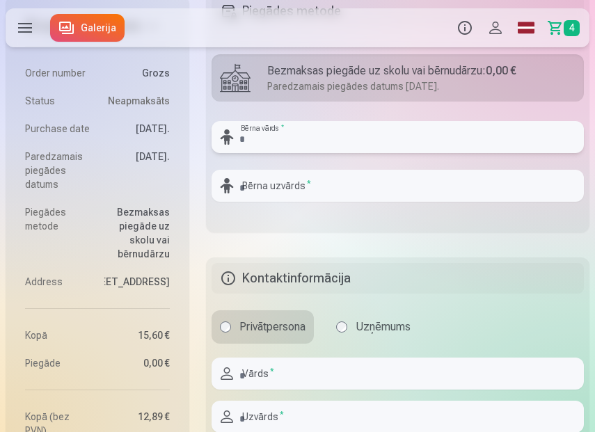
click at [336, 140] on input "text" at bounding box center [397, 137] width 372 height 32
type input "*********"
click at [372, 190] on input "text" at bounding box center [397, 186] width 372 height 32
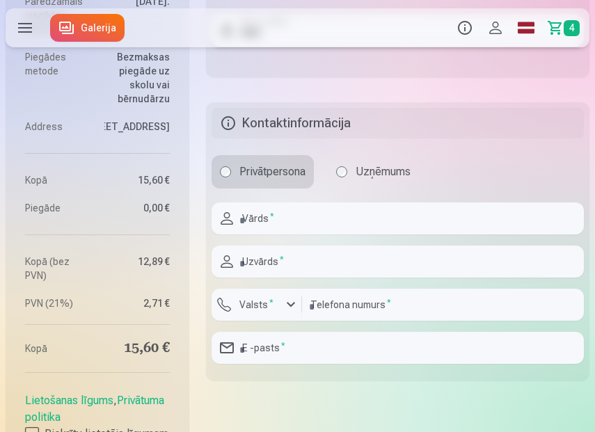
scroll to position [1318, 0]
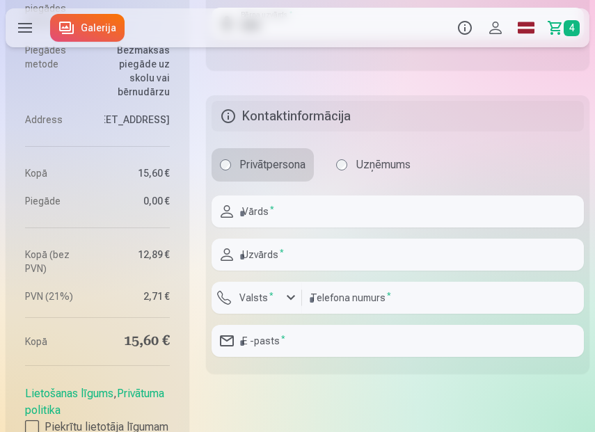
type input "******"
click at [304, 220] on input "text" at bounding box center [397, 211] width 372 height 32
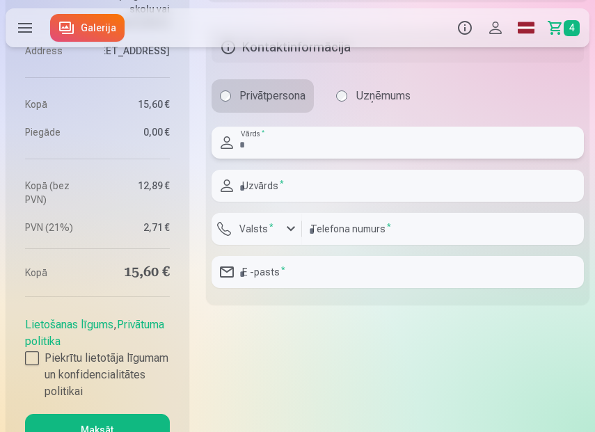
scroll to position [1414, 0]
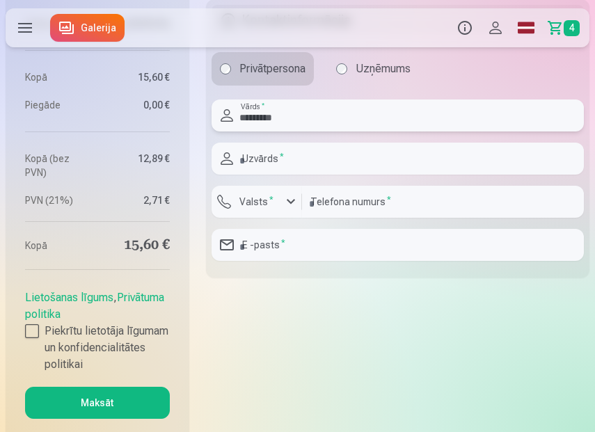
type input "********"
click at [312, 153] on input "text" at bounding box center [397, 159] width 372 height 32
type input "******"
click at [252, 200] on label "Valsts *" at bounding box center [256, 202] width 45 height 14
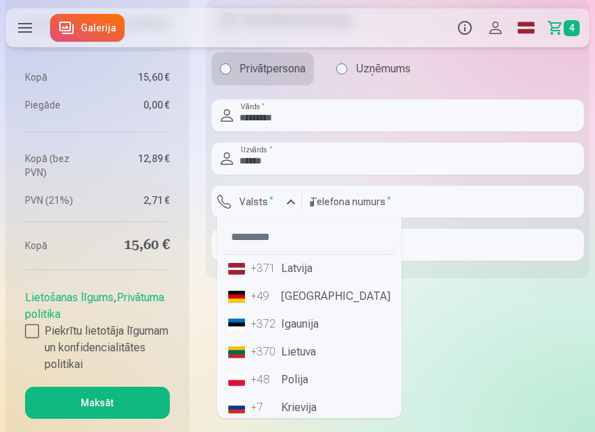
click at [298, 265] on li "+371 Latvija" at bounding box center [309, 269] width 173 height 28
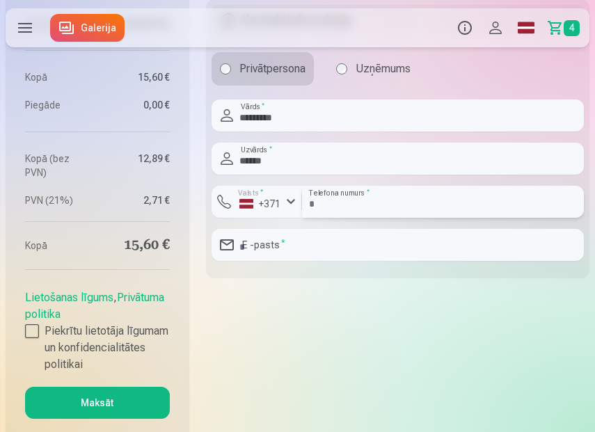
click at [356, 200] on input "number" at bounding box center [443, 202] width 282 height 32
type input "********"
type input "**********"
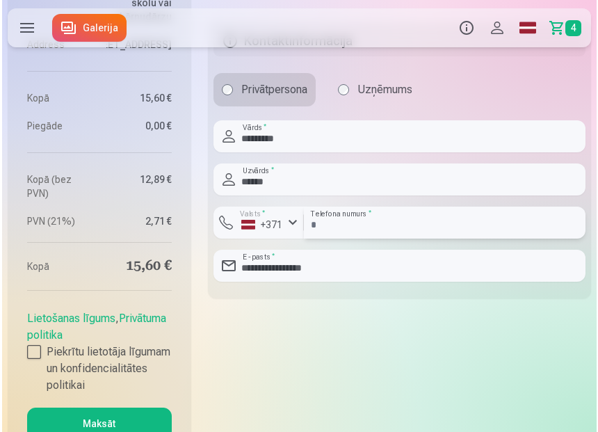
scroll to position [1421, 0]
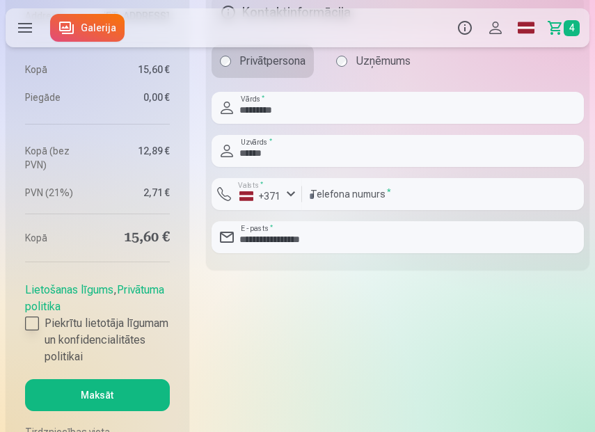
click at [35, 330] on div at bounding box center [32, 323] width 14 height 14
click at [90, 396] on button "Maksāt" at bounding box center [97, 395] width 145 height 32
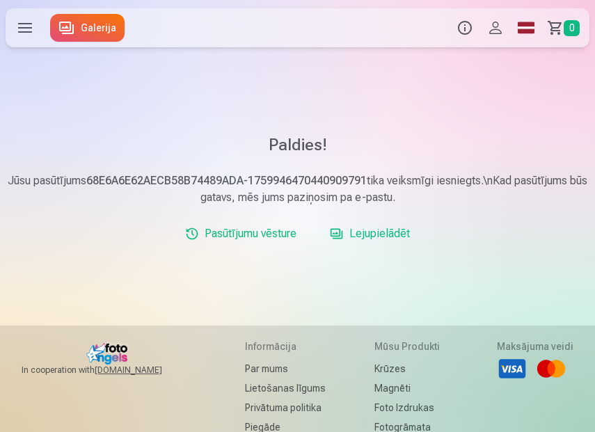
click at [551, 27] on link "Grozs 0" at bounding box center [565, 27] width 48 height 39
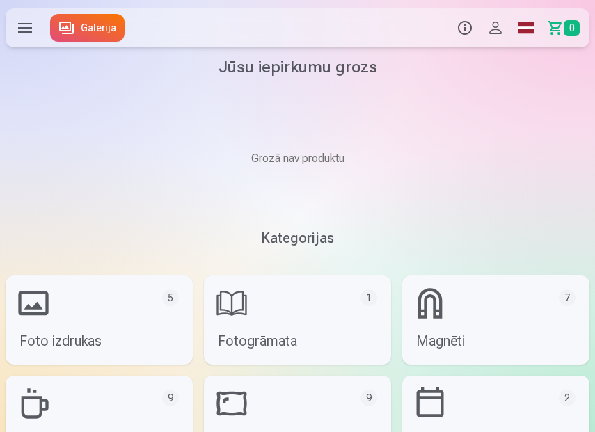
click at [496, 29] on button "Profils" at bounding box center [495, 27] width 31 height 39
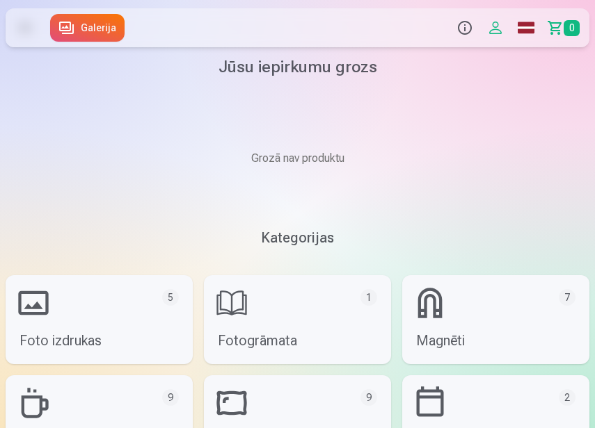
click at [497, 31] on div "Produkti Info Profils Foto izdrukas 5 Fotogrāmata 1 Magnēti 7 Krūzes 9 Suvenīri…" at bounding box center [297, 28] width 595 height 45
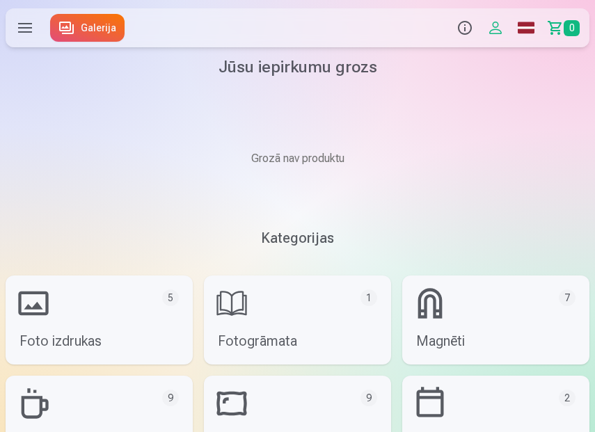
click at [497, 26] on button "Profils" at bounding box center [495, 27] width 31 height 39
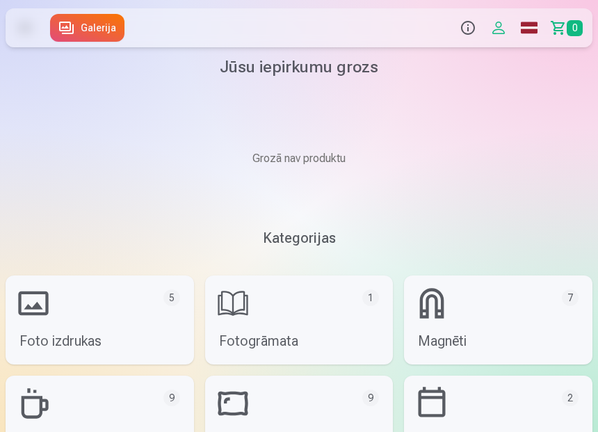
click at [501, 40] on div "Produkti Info Profils Foto izdrukas 5 Fotogrāmata 1 Magnēti 7 Krūzes 9 Suvenīri…" at bounding box center [299, 28] width 598 height 45
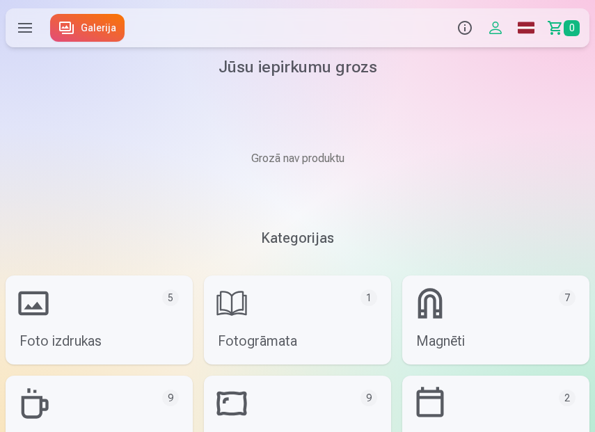
click at [501, 27] on button "Profils" at bounding box center [495, 27] width 31 height 39
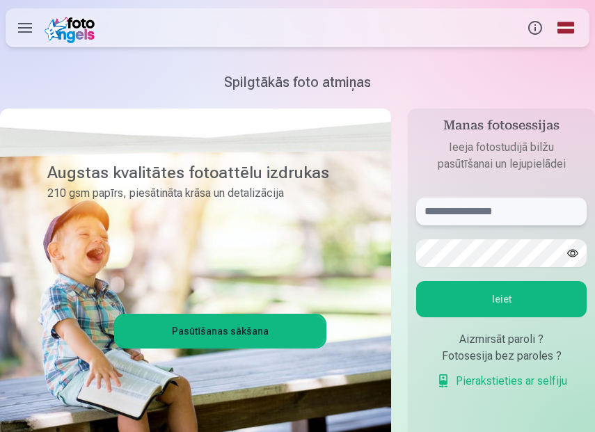
click at [488, 205] on input "text" at bounding box center [501, 212] width 170 height 28
type input "**********"
click at [541, 291] on button "Ieiet" at bounding box center [501, 299] width 170 height 36
